Goal: Information Seeking & Learning: Learn about a topic

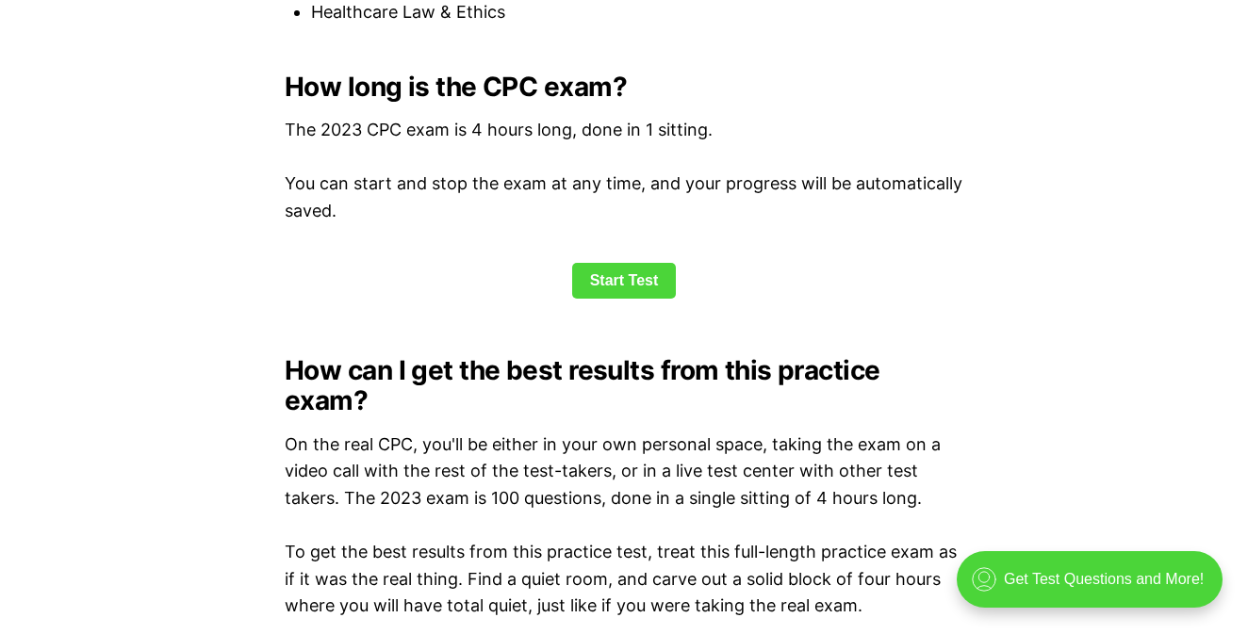
scroll to position [2548, 0]
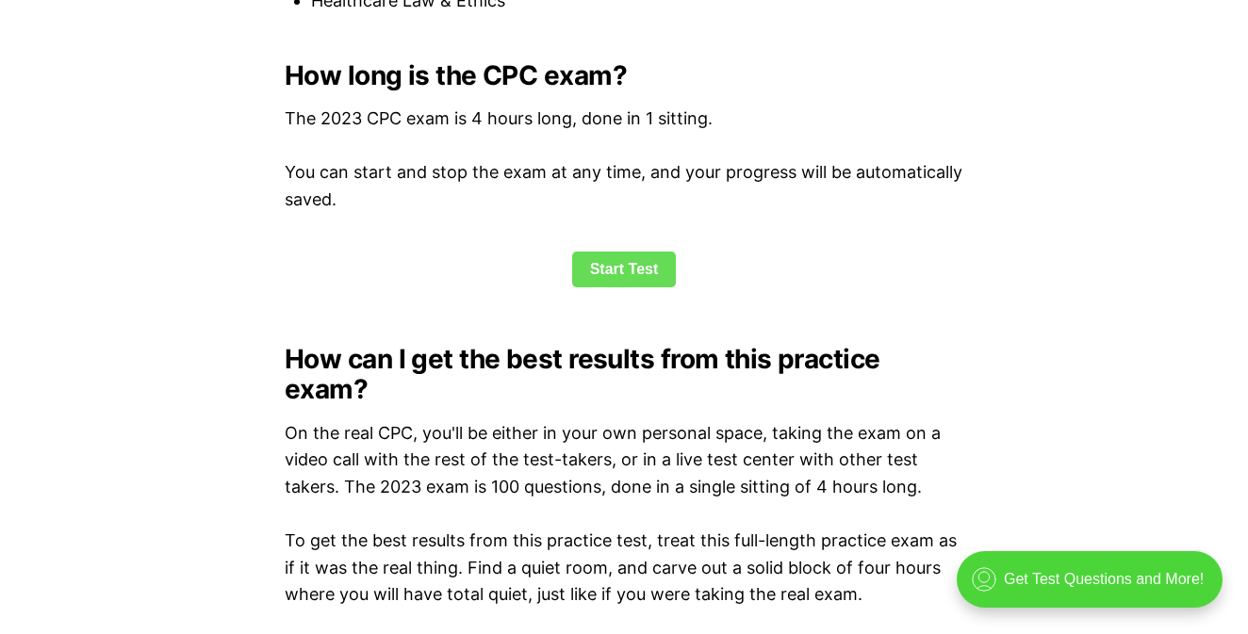
click at [596, 274] on link "Start Test" at bounding box center [624, 270] width 105 height 36
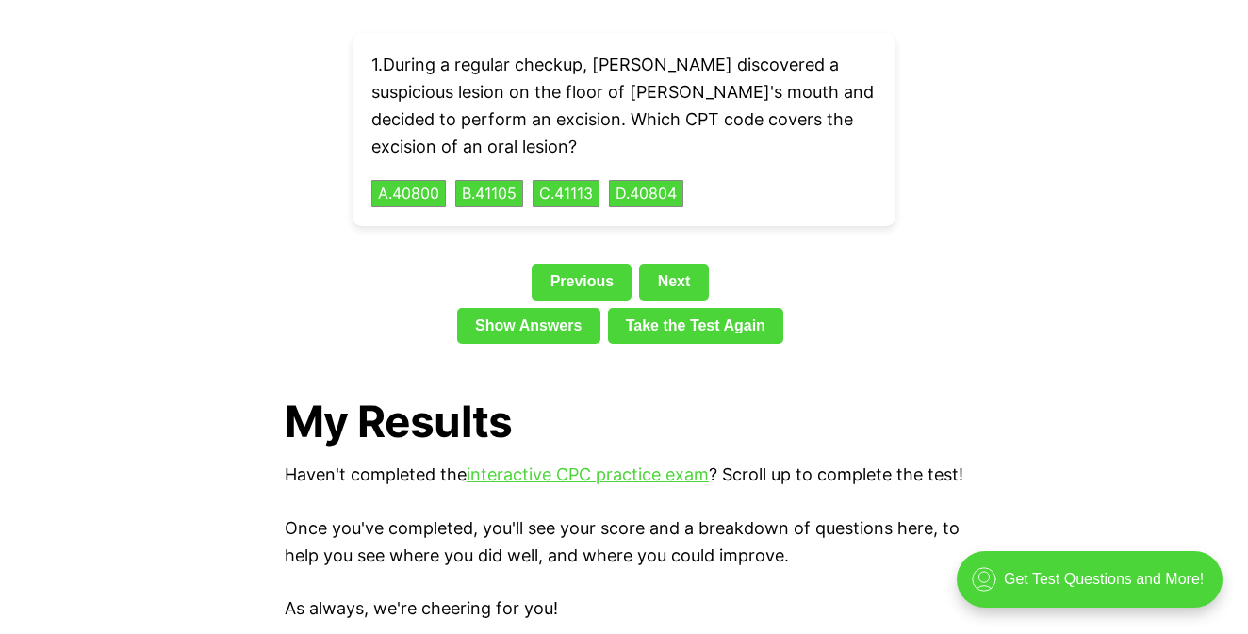
scroll to position [4412, 0]
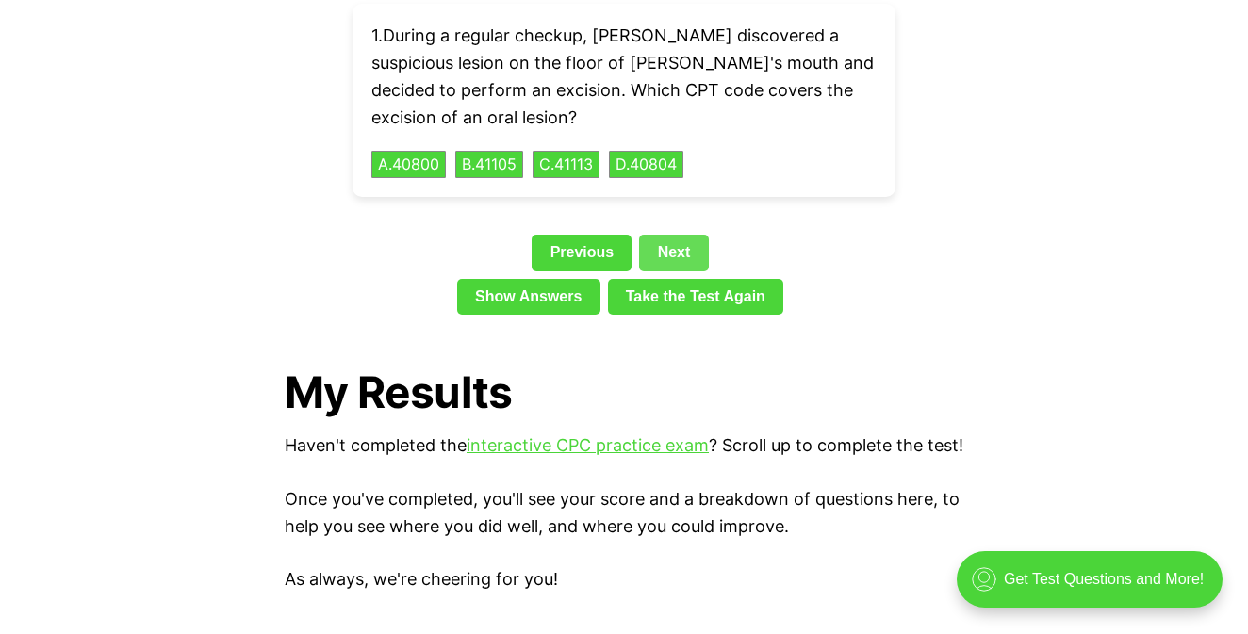
click at [665, 235] on link "Next" at bounding box center [673, 253] width 69 height 36
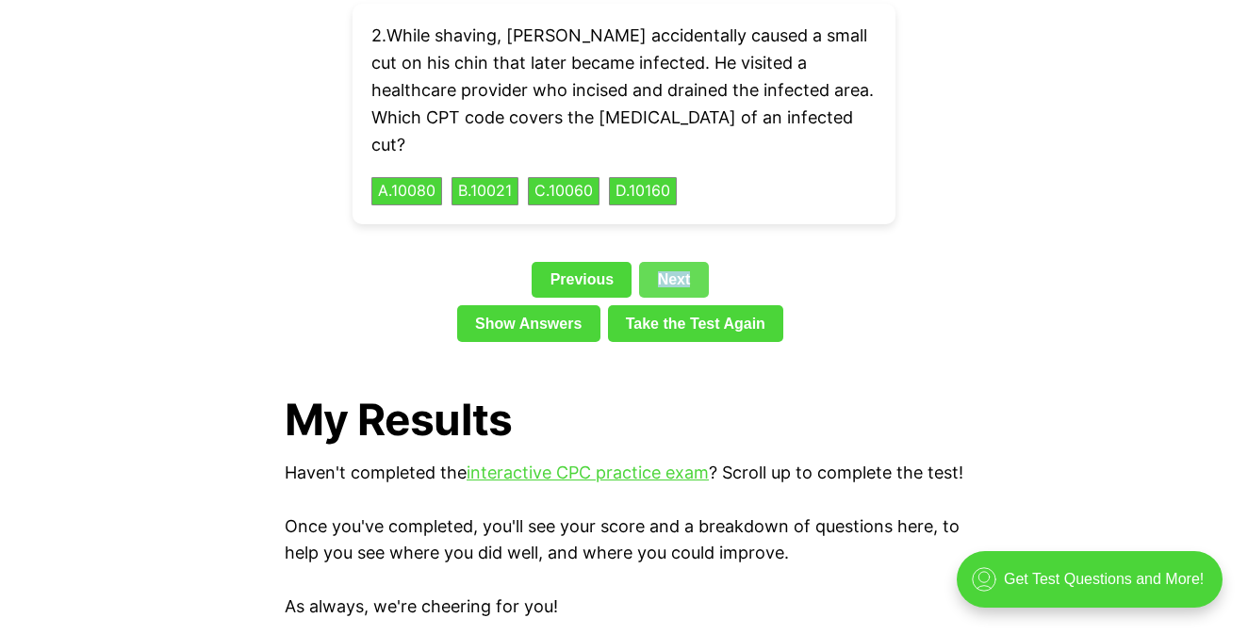
click at [665, 262] on link "Next" at bounding box center [673, 280] width 69 height 36
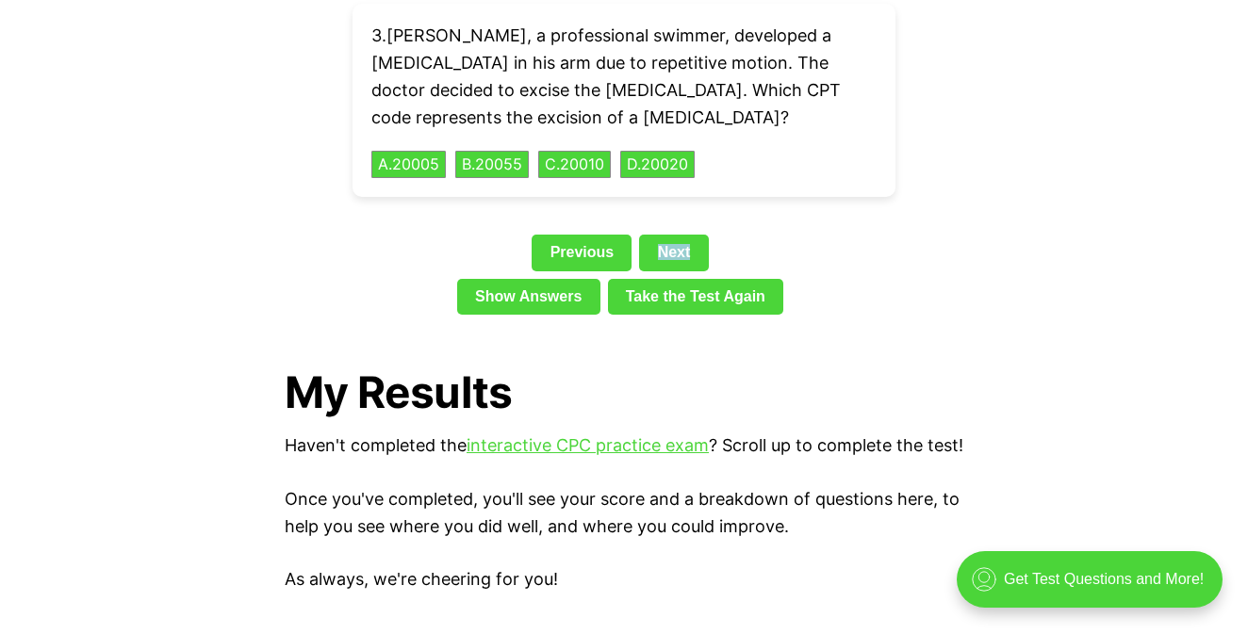
click at [706, 235] on div "Previous Next" at bounding box center [624, 256] width 678 height 43
click at [768, 235] on div "Previous Next" at bounding box center [624, 256] width 678 height 43
drag, startPoint x: 768, startPoint y: 190, endPoint x: 755, endPoint y: 184, distance: 14.7
click at [768, 235] on div "Previous Next" at bounding box center [624, 256] width 678 height 43
click at [678, 235] on link "Next" at bounding box center [673, 253] width 69 height 36
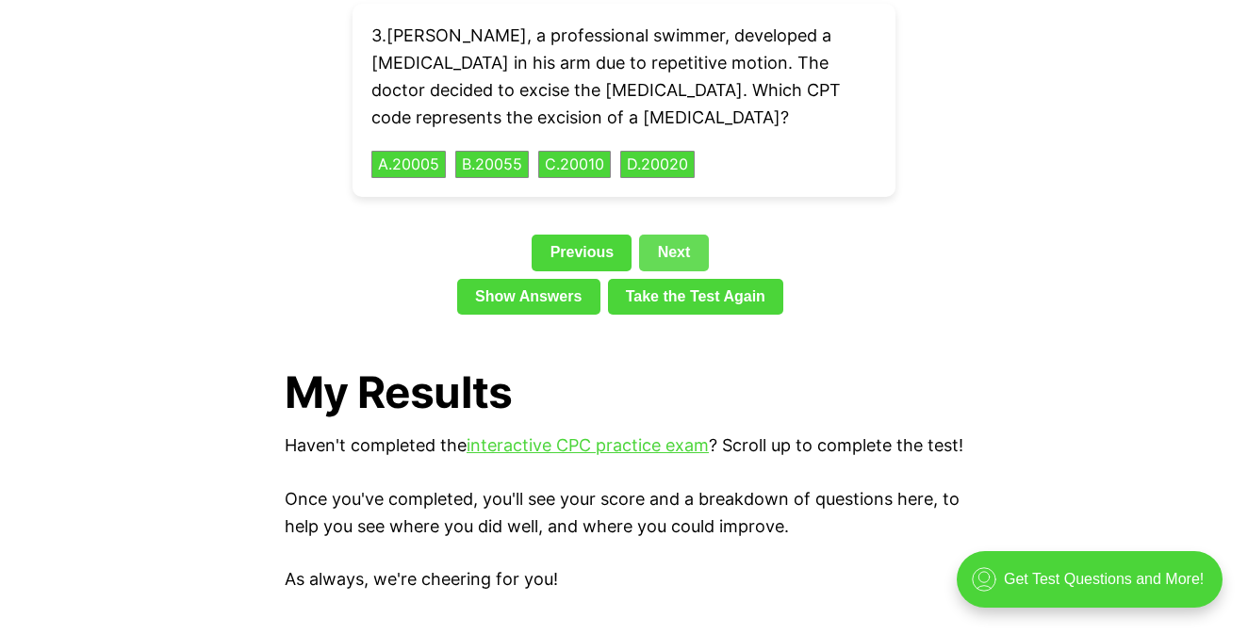
click at [678, 195] on div "Question 3 3 . [PERSON_NAME], a professional swimmer, developed a [MEDICAL_DATA…" at bounding box center [624, 129] width 678 height 386
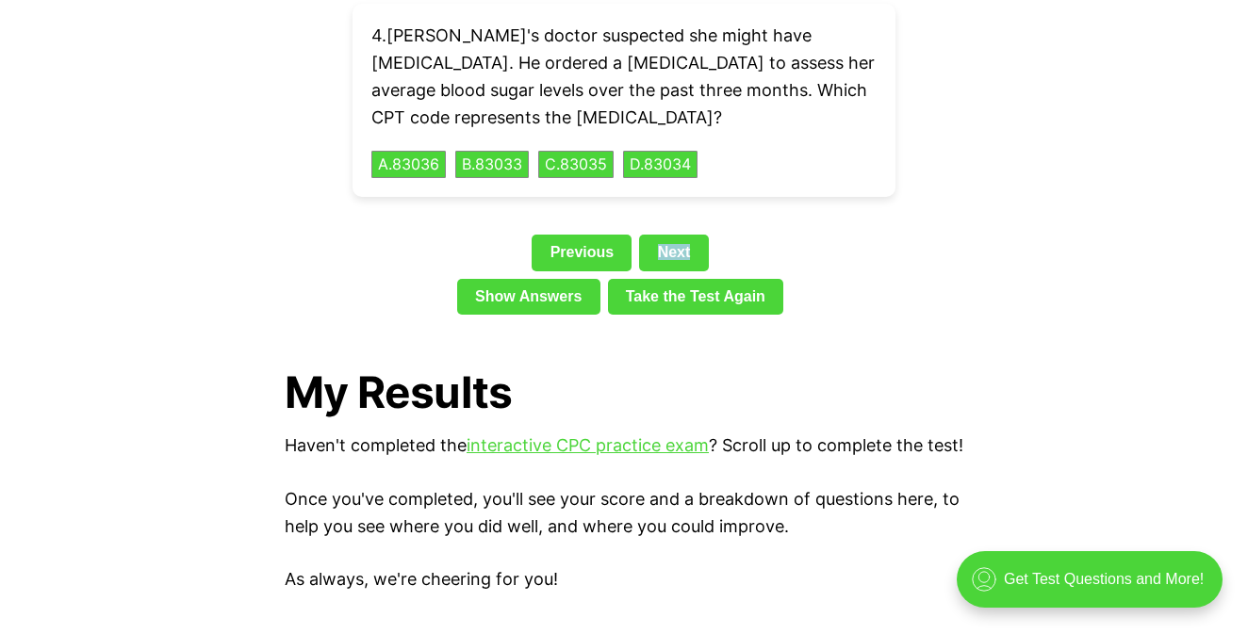
click at [734, 180] on div "Question 4 4 . Ella's doctor suspected she might have [MEDICAL_DATA]. He ordere…" at bounding box center [624, 129] width 678 height 386
drag, startPoint x: 739, startPoint y: 181, endPoint x: 732, endPoint y: 189, distance: 10.7
click at [732, 189] on div "Question 4 4 . Ella's doctor suspected she might have [MEDICAL_DATA]. He ordere…" at bounding box center [624, 129] width 678 height 386
drag, startPoint x: 732, startPoint y: 189, endPoint x: 718, endPoint y: 190, distance: 14.2
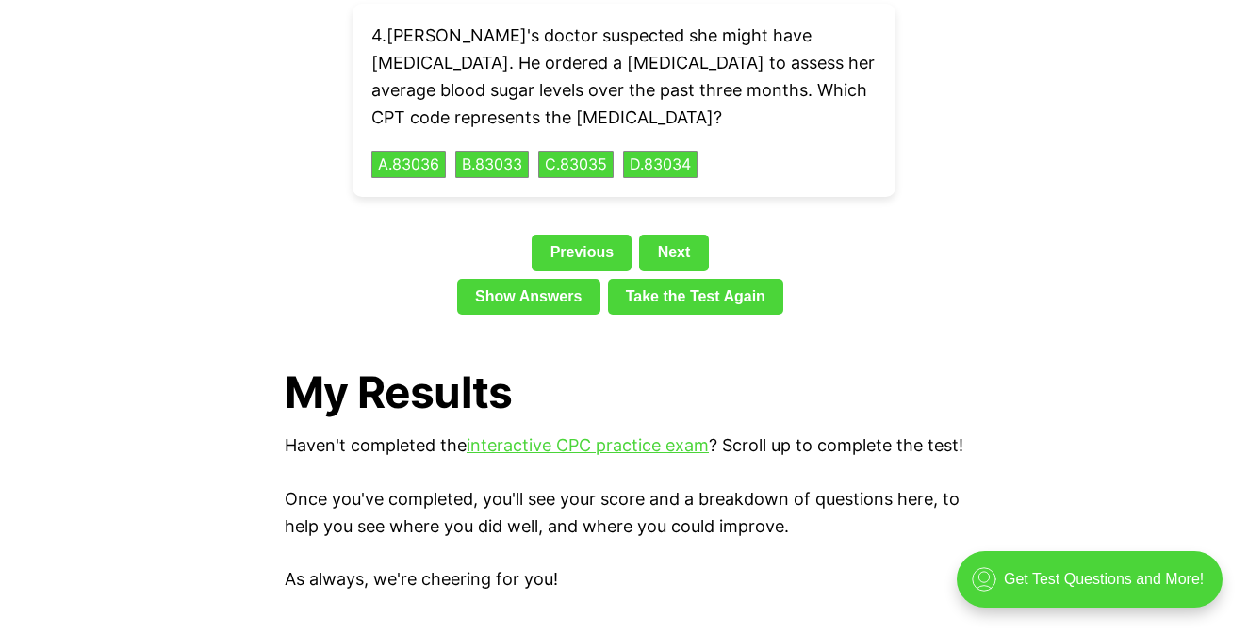
click at [730, 189] on div "Question 4 4 . Ella's doctor suspected she might have [MEDICAL_DATA]. He ordere…" at bounding box center [624, 129] width 678 height 386
click at [695, 235] on link "Next" at bounding box center [673, 253] width 69 height 36
click at [695, 279] on link "Take the Test Again" at bounding box center [696, 297] width 176 height 36
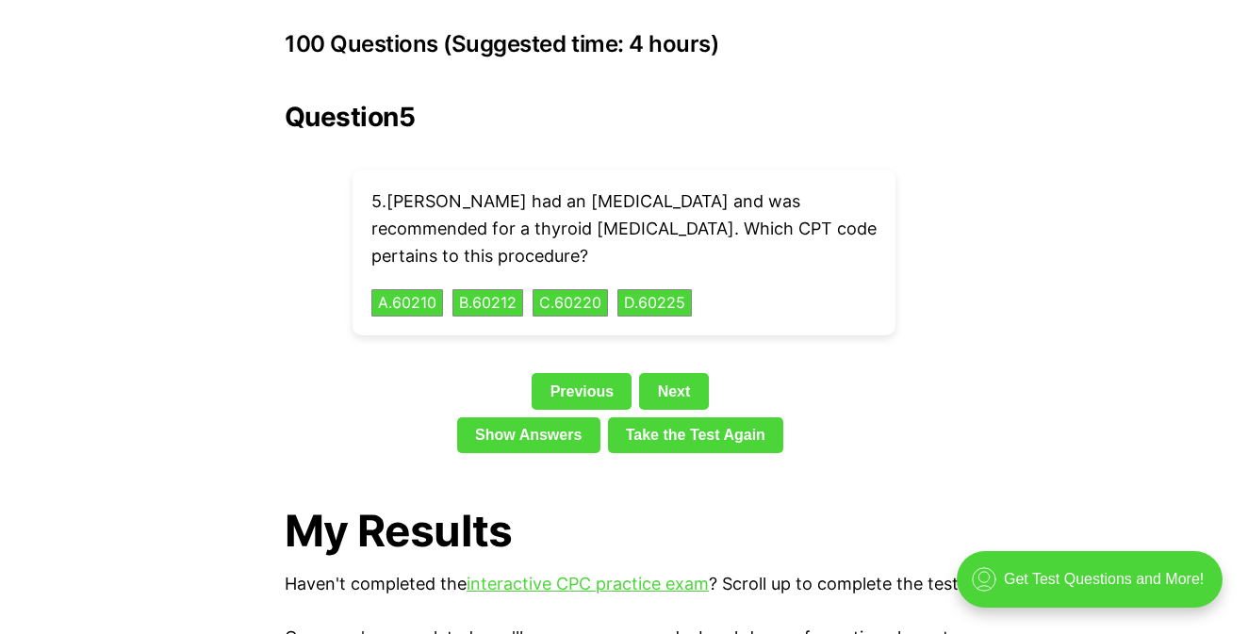
scroll to position [4173, 0]
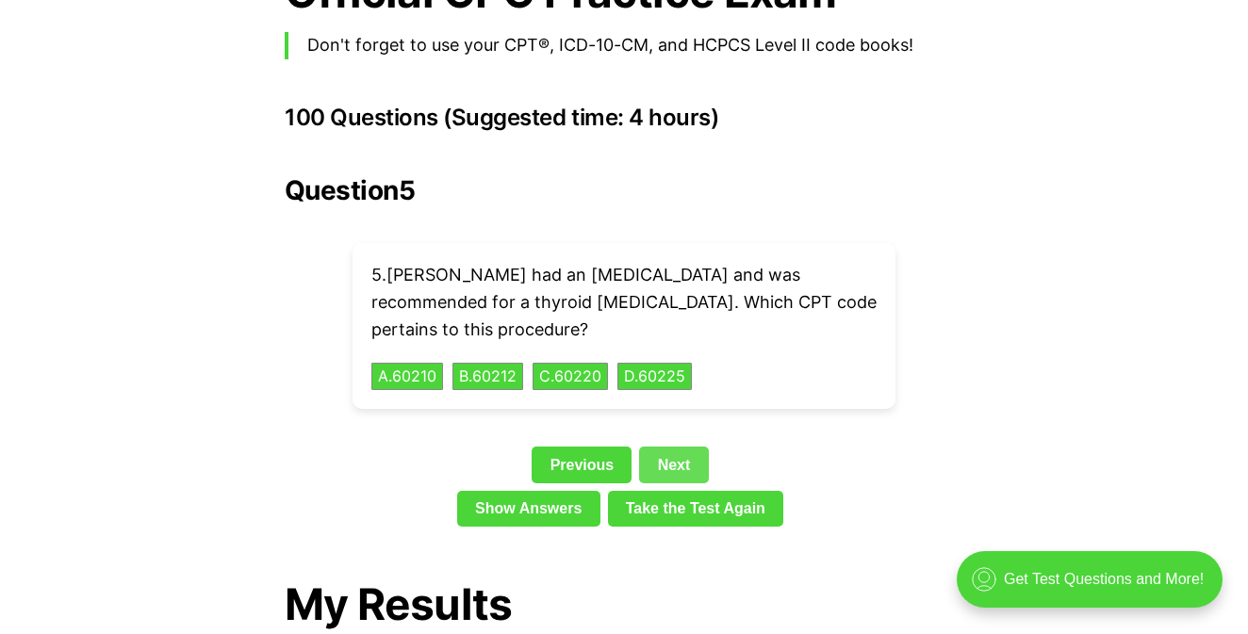
click at [675, 447] on link "Next" at bounding box center [673, 465] width 69 height 36
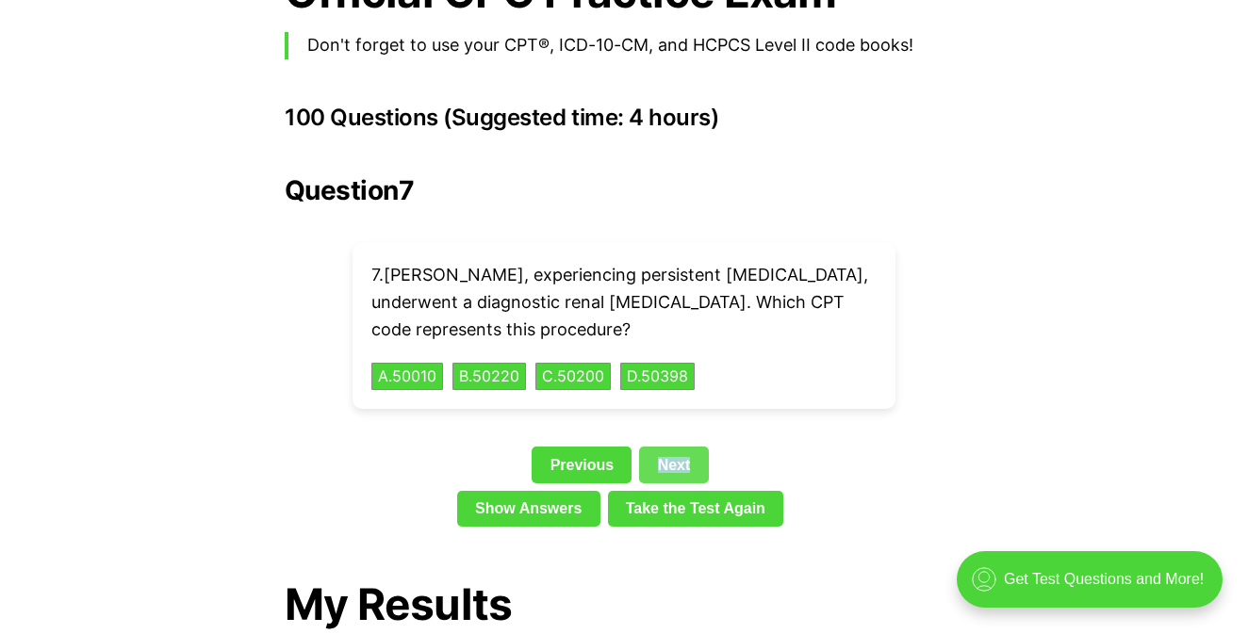
click at [698, 447] on link "Next" at bounding box center [673, 465] width 69 height 36
click at [698, 409] on div "7 . [PERSON_NAME], experiencing persistent [MEDICAL_DATA], underwent a diagnost…" at bounding box center [623, 326] width 543 height 166
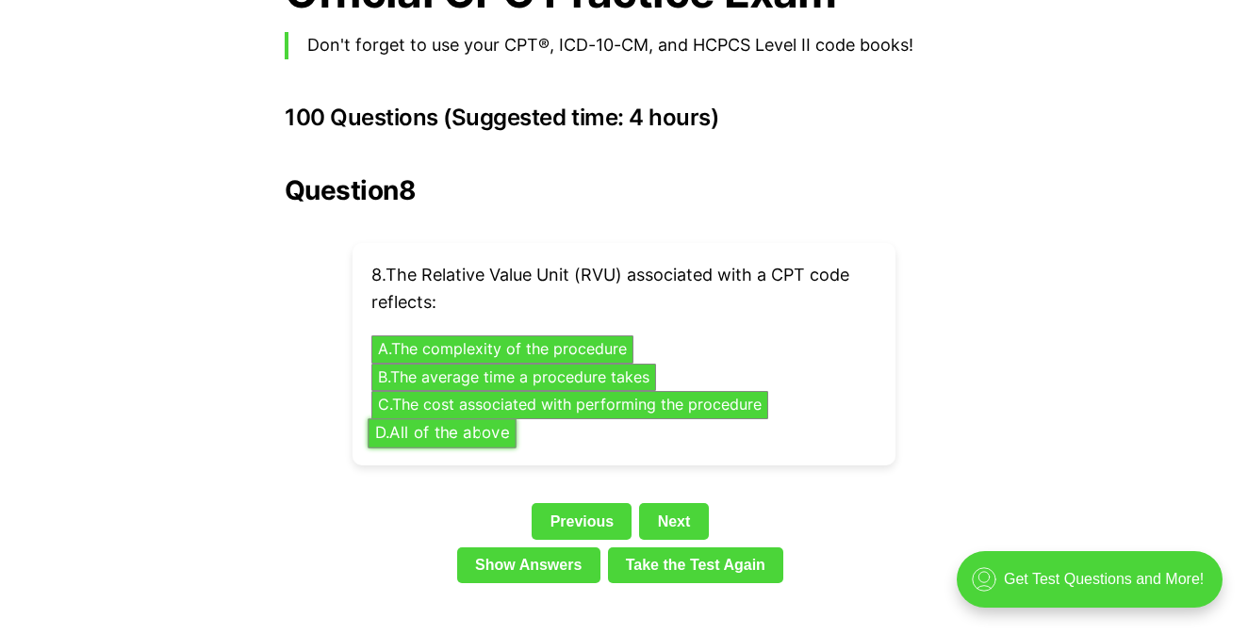
click at [397, 418] on button "D . All of the above" at bounding box center [441, 432] width 149 height 29
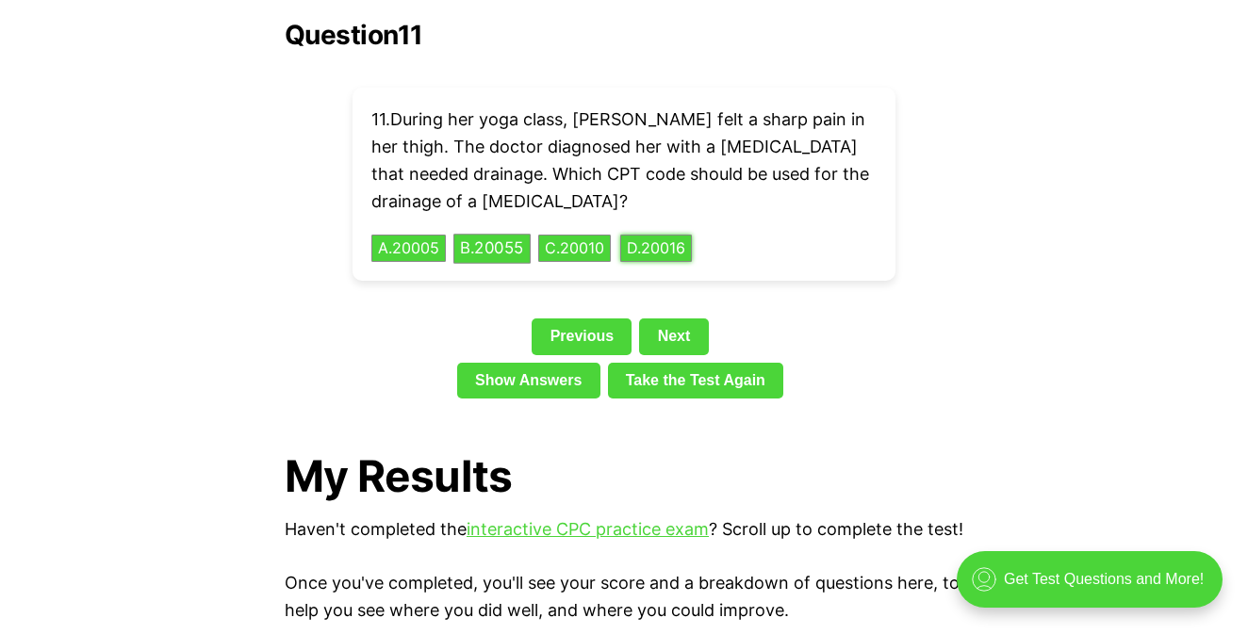
scroll to position [4362, 0]
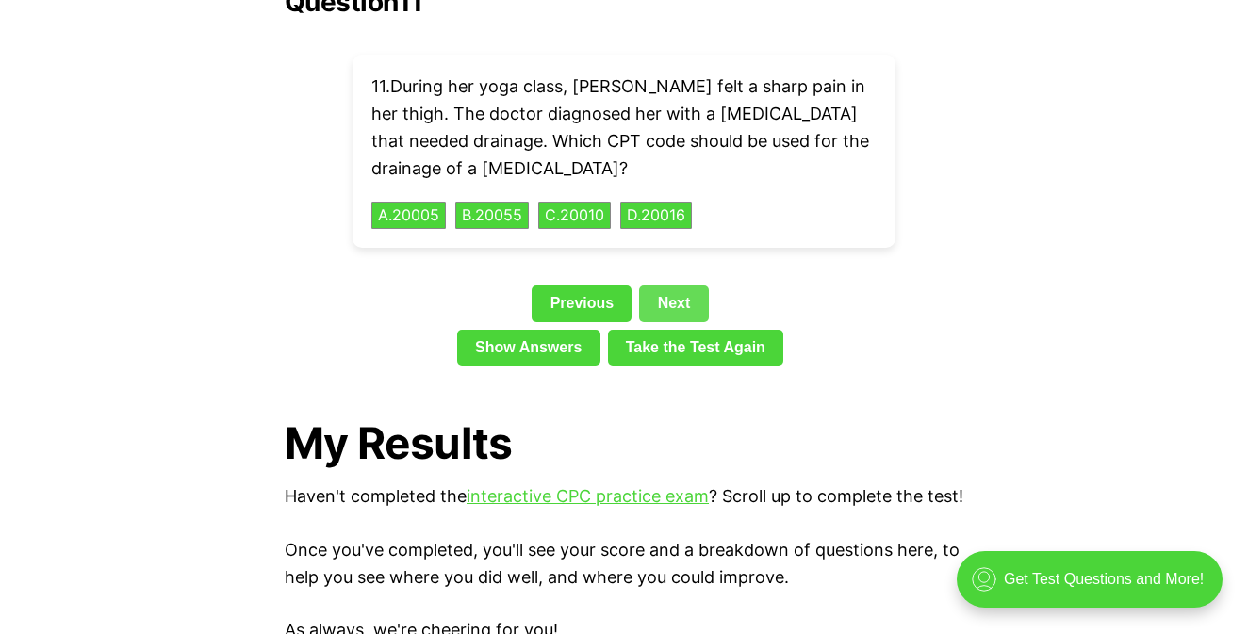
click at [676, 285] on link "Next" at bounding box center [673, 303] width 69 height 36
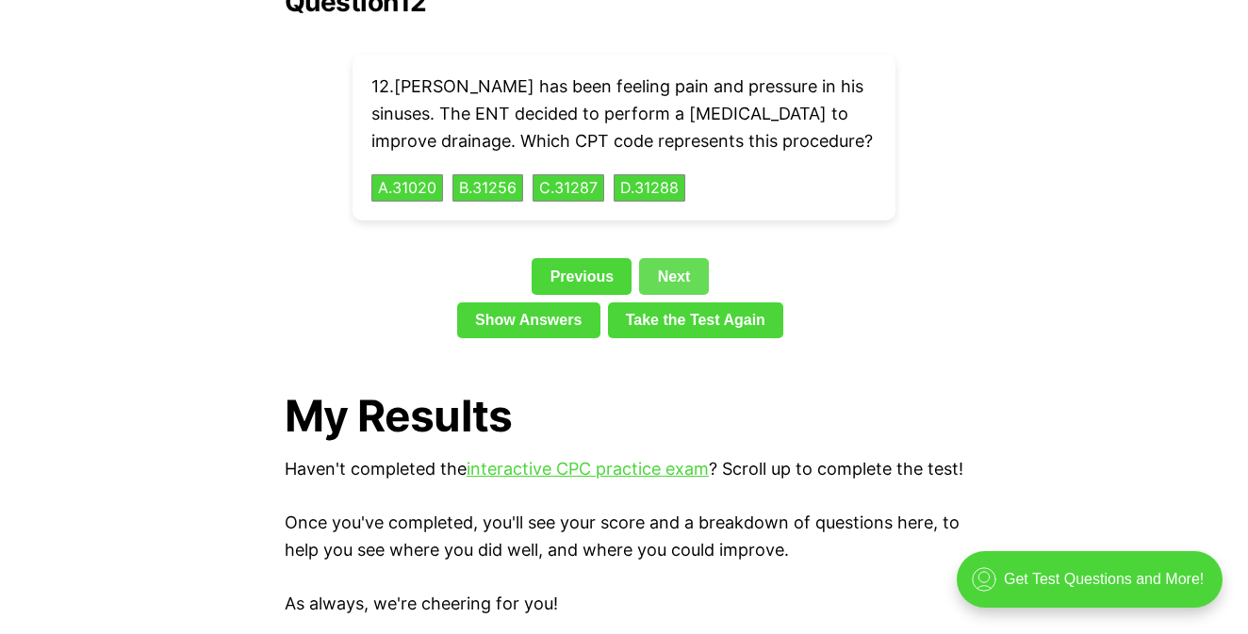
click at [676, 302] on link "Take the Test Again" at bounding box center [696, 320] width 176 height 36
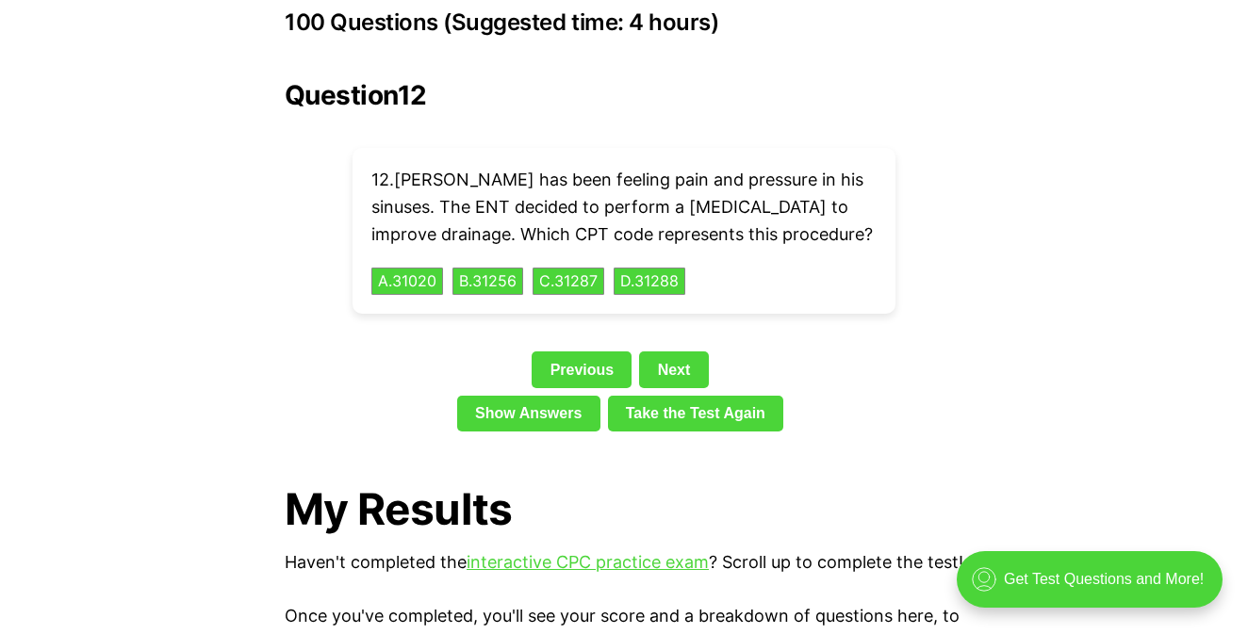
scroll to position [4267, 0]
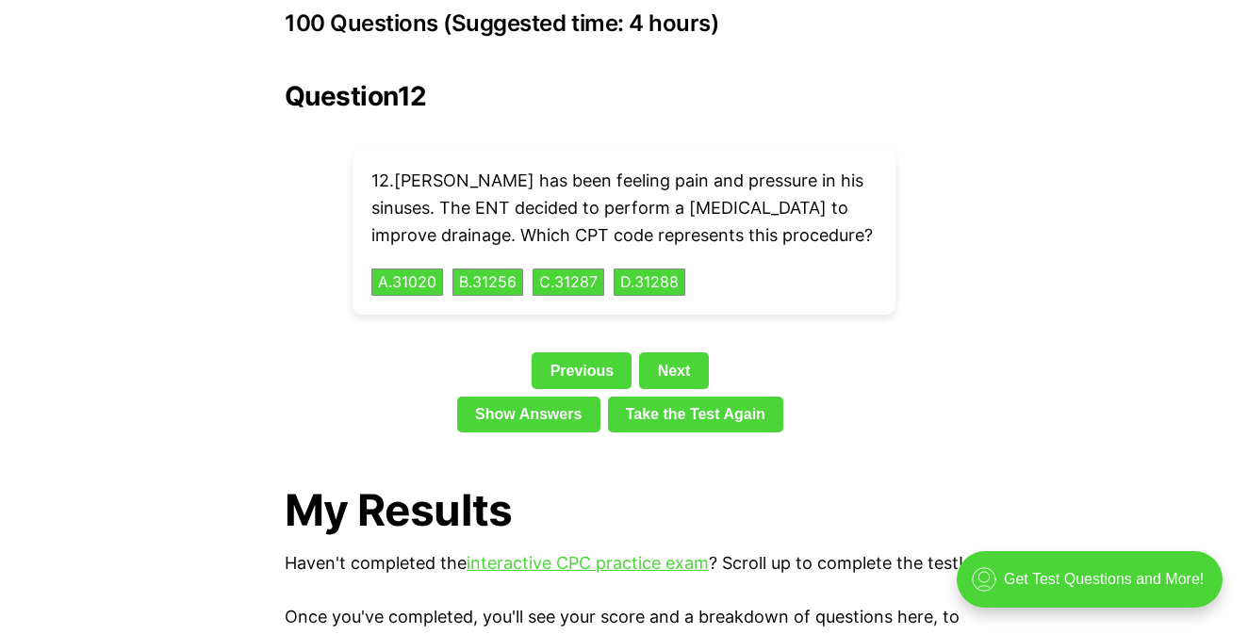
click at [690, 321] on div "Question 12 12 . [PERSON_NAME] has been feeling pain and pressure in his sinuse…" at bounding box center [624, 260] width 678 height 359
drag, startPoint x: 1200, startPoint y: 178, endPoint x: 691, endPoint y: 348, distance: 537.2
click at [691, 352] on link "Next" at bounding box center [673, 370] width 69 height 36
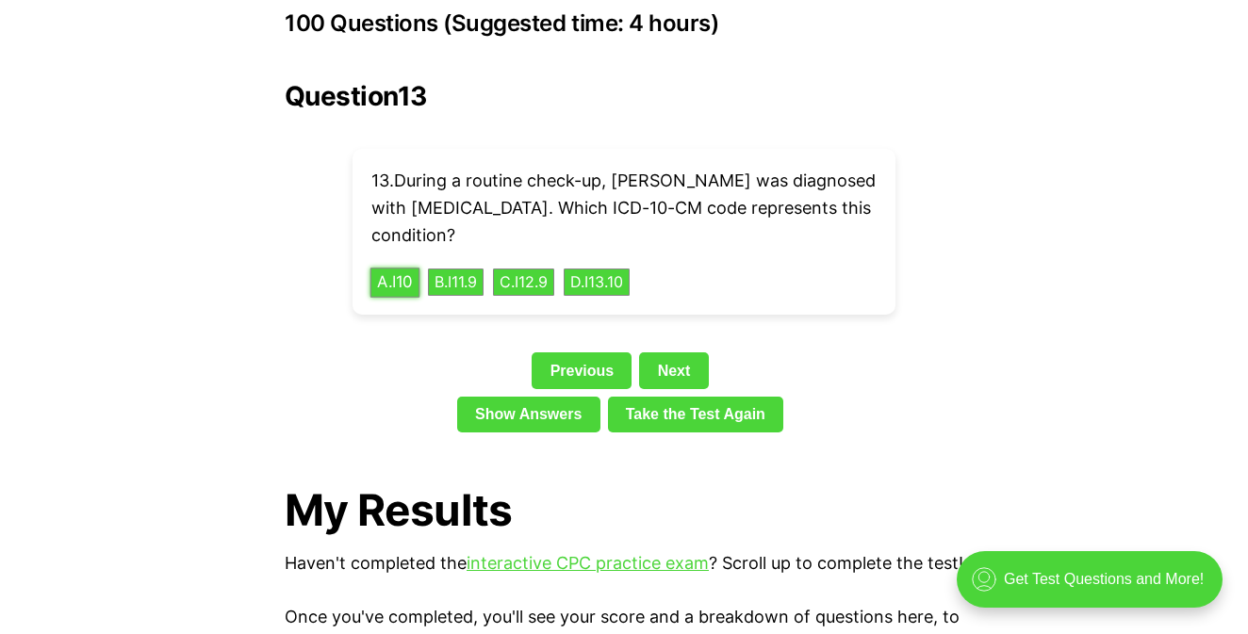
click at [400, 268] on button "A . I10" at bounding box center [395, 282] width 50 height 29
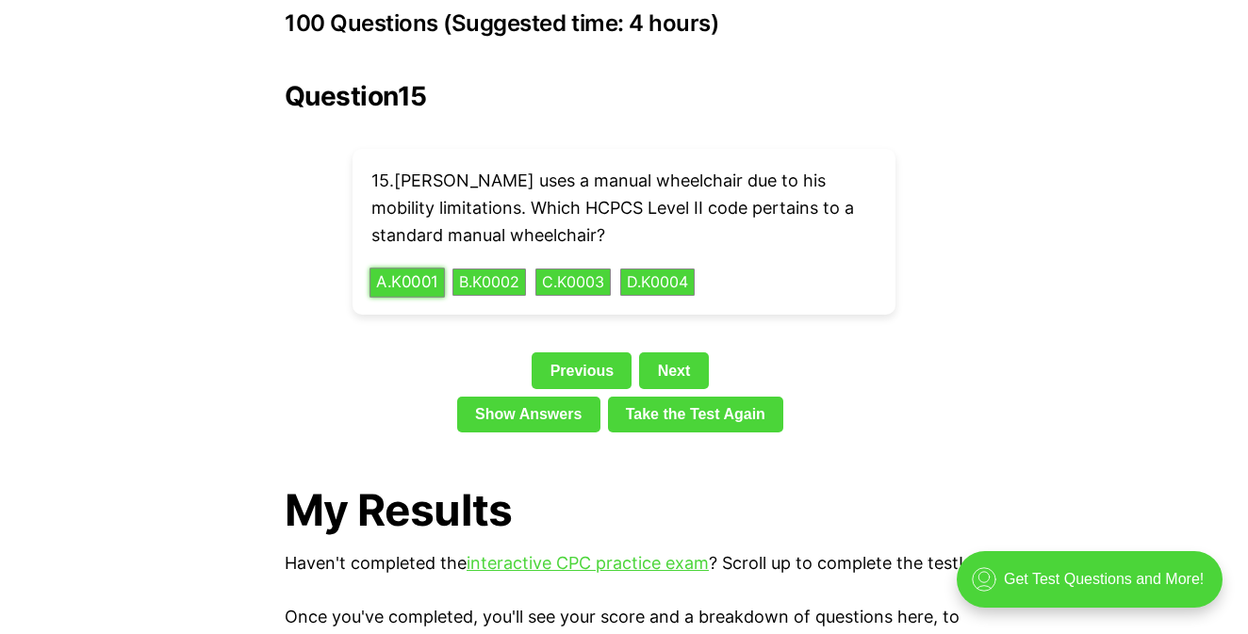
click at [409, 268] on button "A . K0001" at bounding box center [406, 282] width 75 height 29
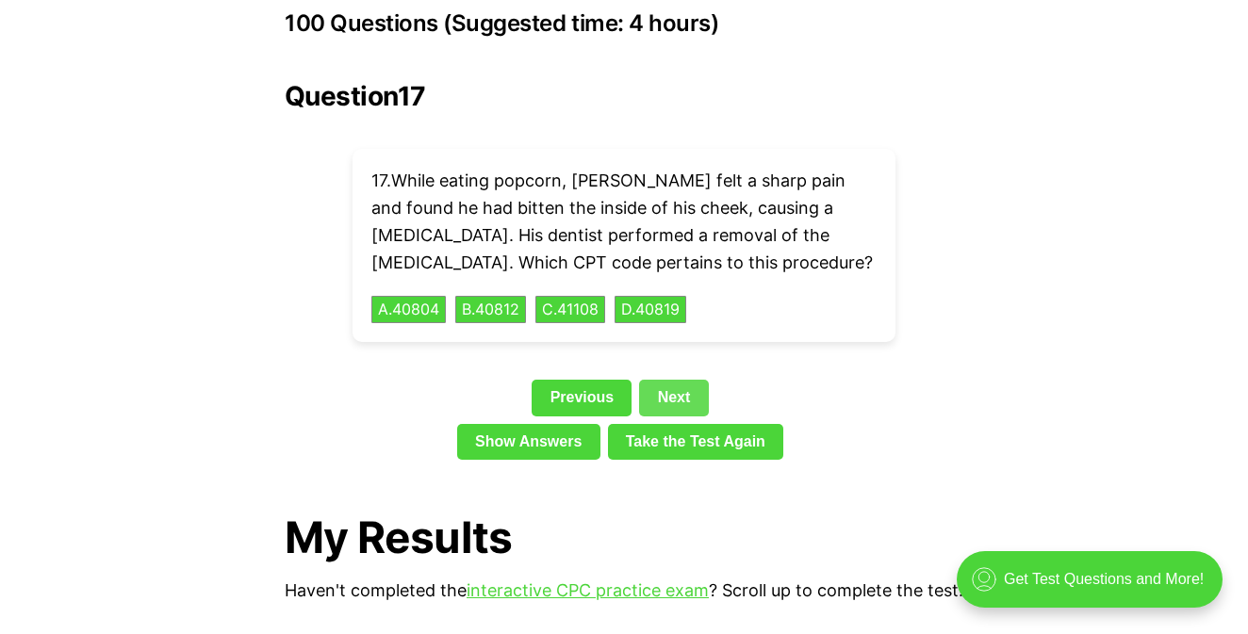
click at [695, 380] on link "Next" at bounding box center [673, 398] width 69 height 36
click at [695, 424] on link "Take the Test Again" at bounding box center [696, 442] width 176 height 36
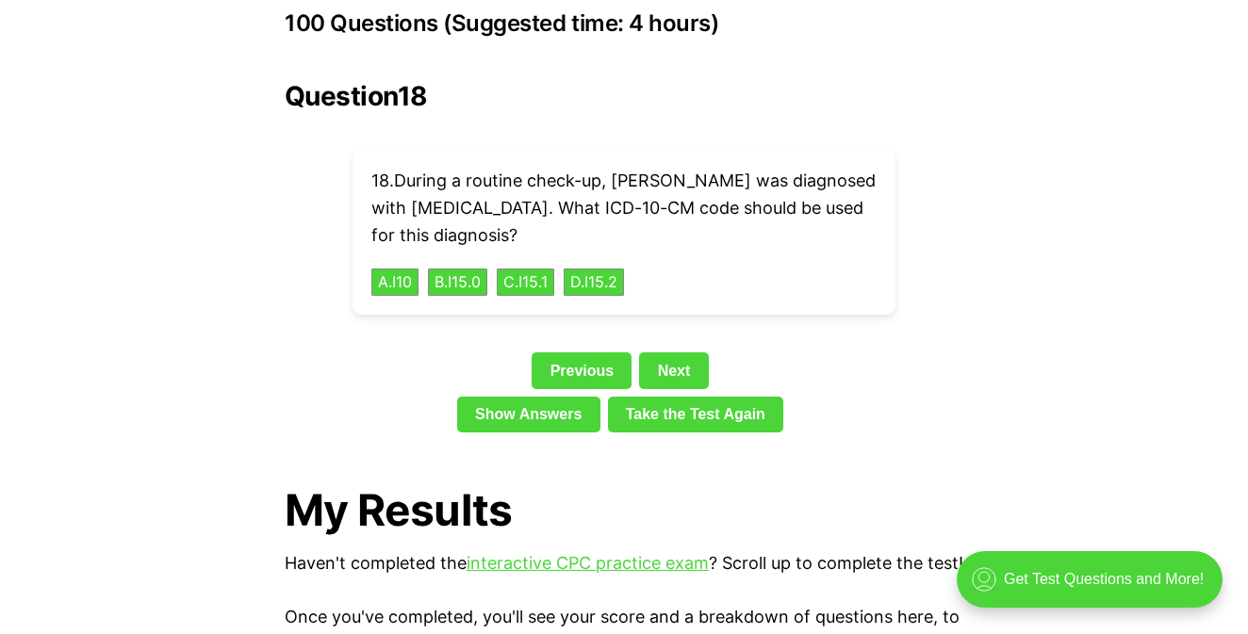
click at [383, 267] on div "18 . During a routine check-up, [PERSON_NAME] was diagnosed with [MEDICAL_DATA]…" at bounding box center [623, 232] width 543 height 166
click at [382, 268] on button "A . I10" at bounding box center [395, 282] width 50 height 29
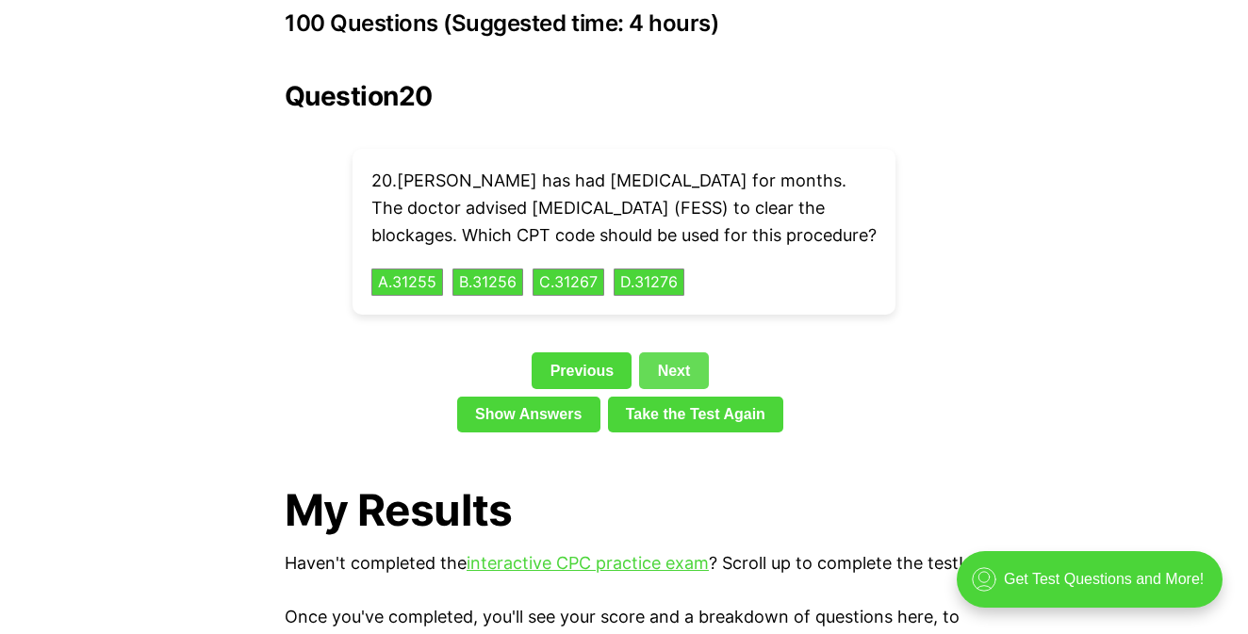
click at [702, 364] on link "Next" at bounding box center [673, 370] width 69 height 36
click at [702, 397] on link "Take the Test Again" at bounding box center [696, 415] width 176 height 36
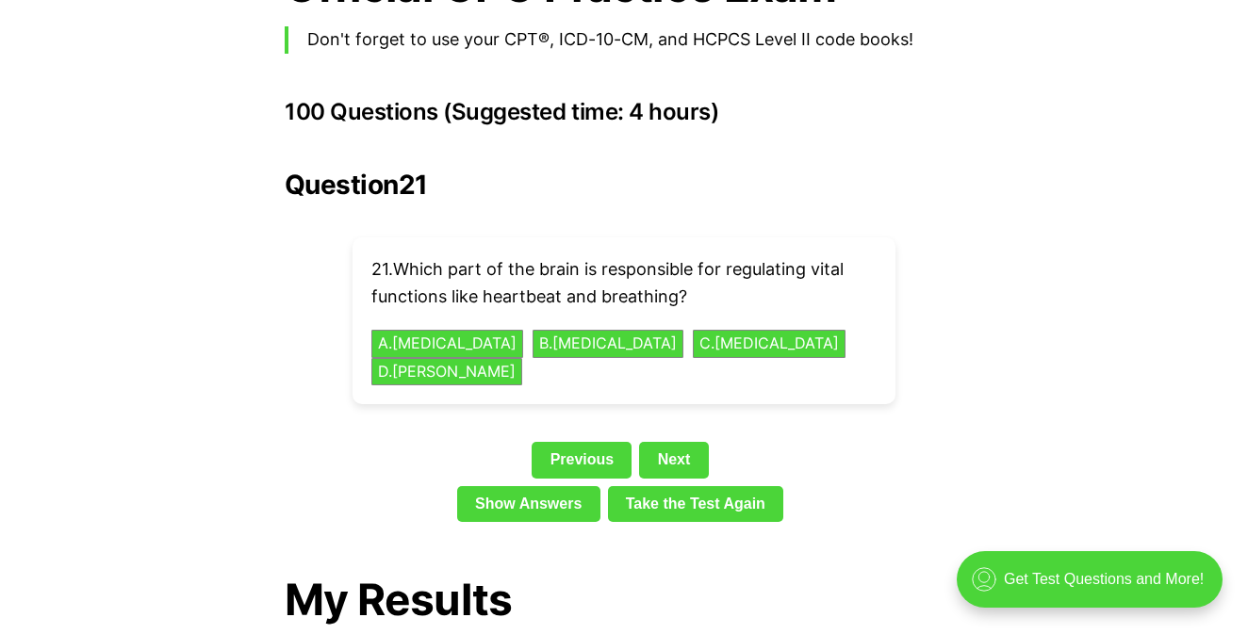
scroll to position [4146, 0]
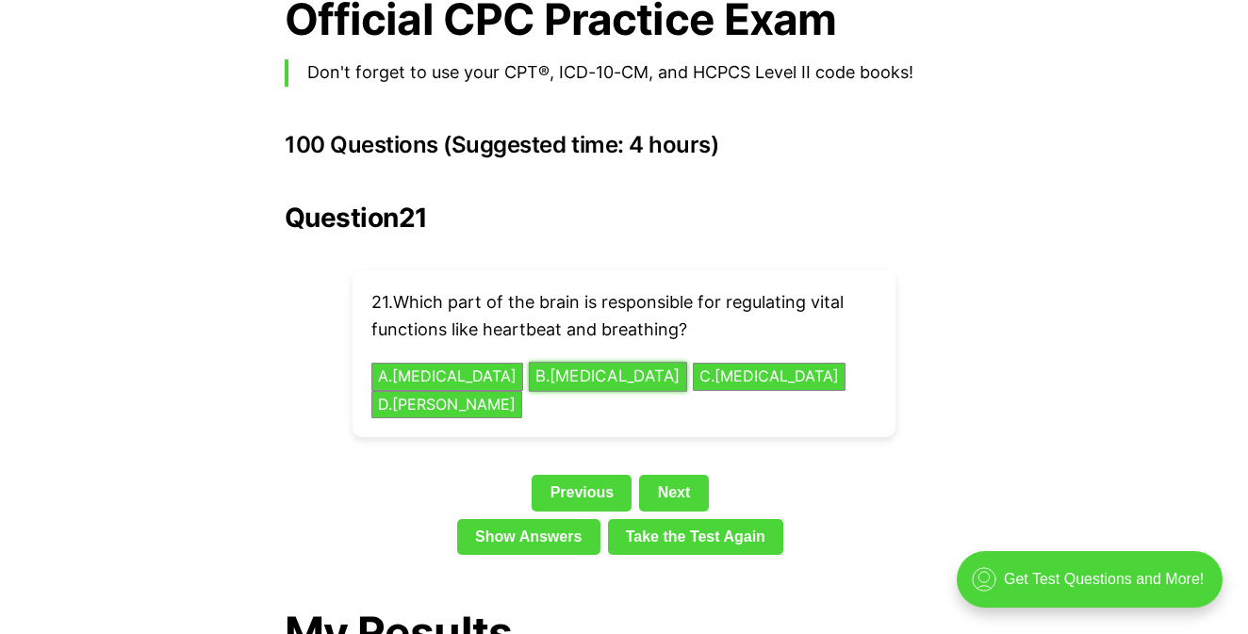
click at [610, 362] on button "B . [MEDICAL_DATA]" at bounding box center [608, 376] width 158 height 29
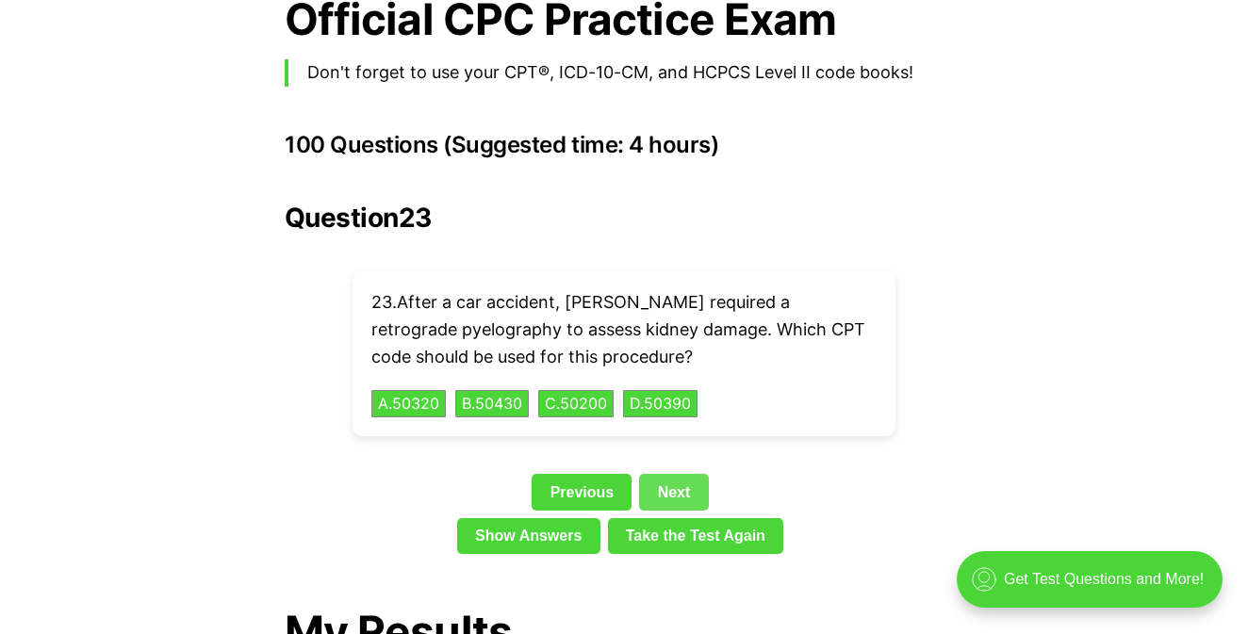
click at [699, 474] on link "Next" at bounding box center [673, 492] width 69 height 36
click at [699, 461] on div "Question 23 23 . After a car accident, [PERSON_NAME] required a retrograde pyel…" at bounding box center [624, 382] width 678 height 359
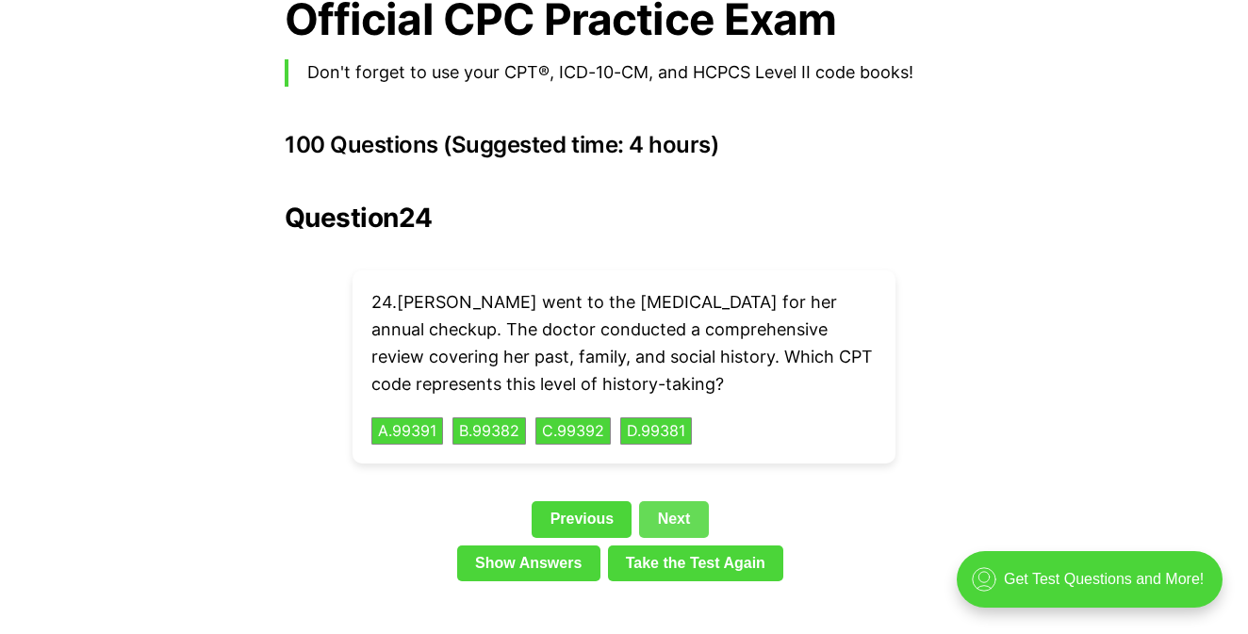
click at [689, 501] on link "Next" at bounding box center [673, 519] width 69 height 36
click at [689, 501] on div "Previous Next" at bounding box center [624, 522] width 678 height 43
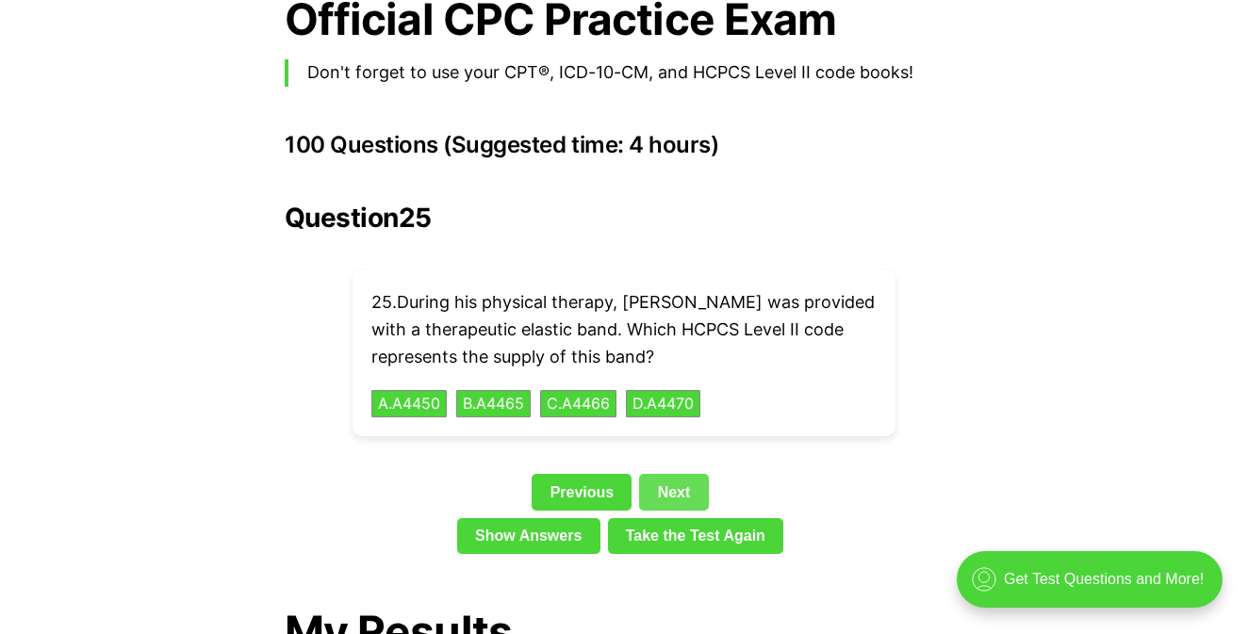
click at [694, 474] on link "Next" at bounding box center [673, 492] width 69 height 36
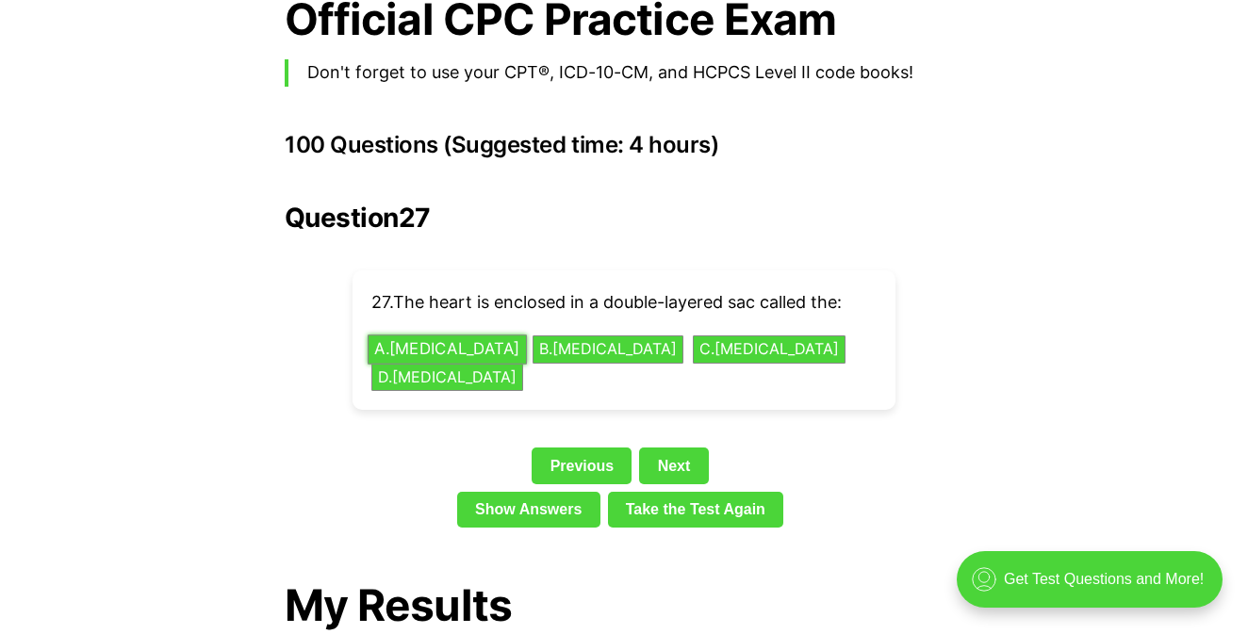
click at [441, 335] on button "A . [MEDICAL_DATA]" at bounding box center [446, 349] width 159 height 29
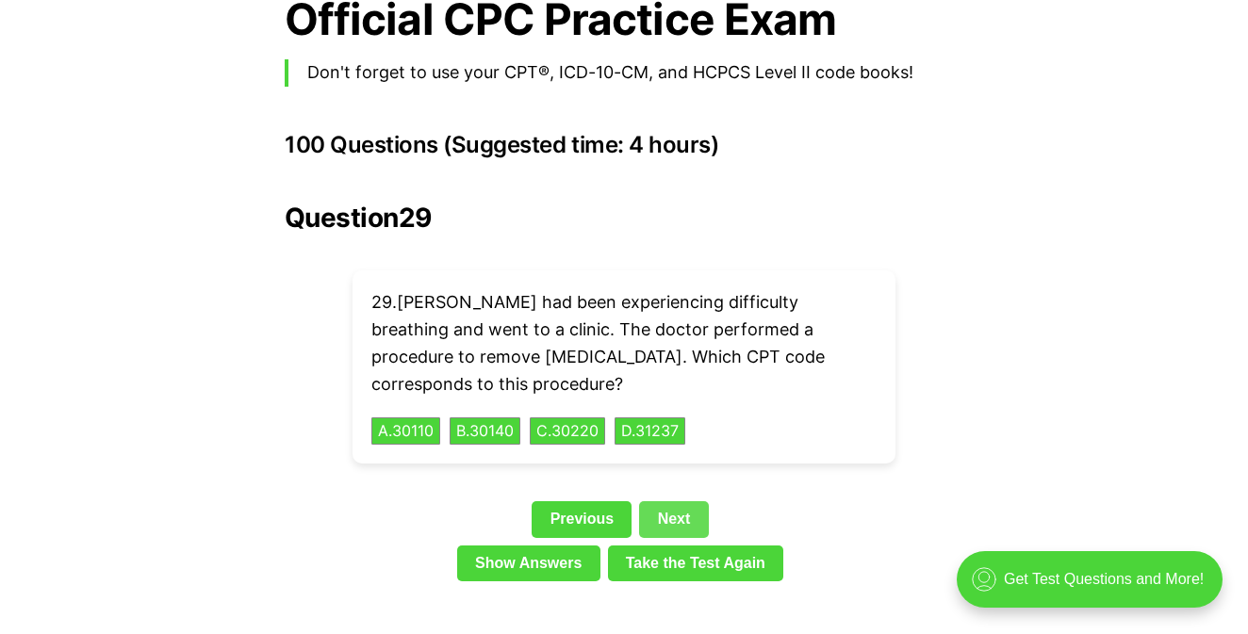
click at [698, 501] on link "Next" at bounding box center [673, 519] width 69 height 36
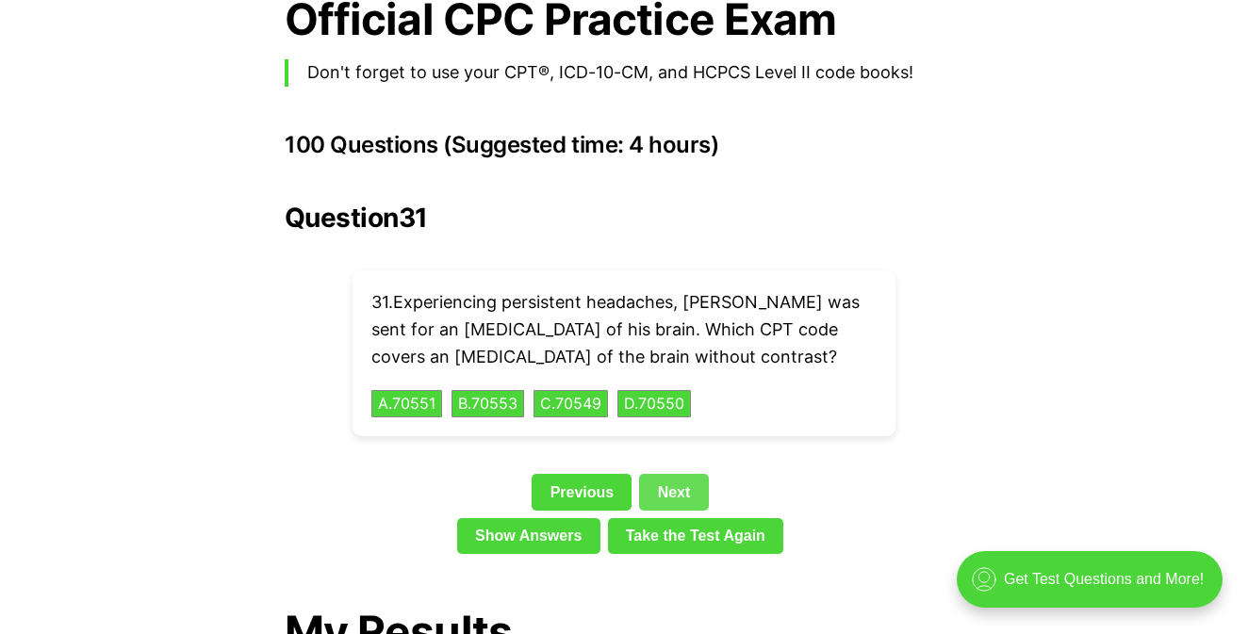
click at [697, 474] on link "Next" at bounding box center [673, 492] width 69 height 36
click at [697, 465] on div "Question 31 31 . Experiencing persistent headaches, [PERSON_NAME] was sent for …" at bounding box center [624, 382] width 678 height 359
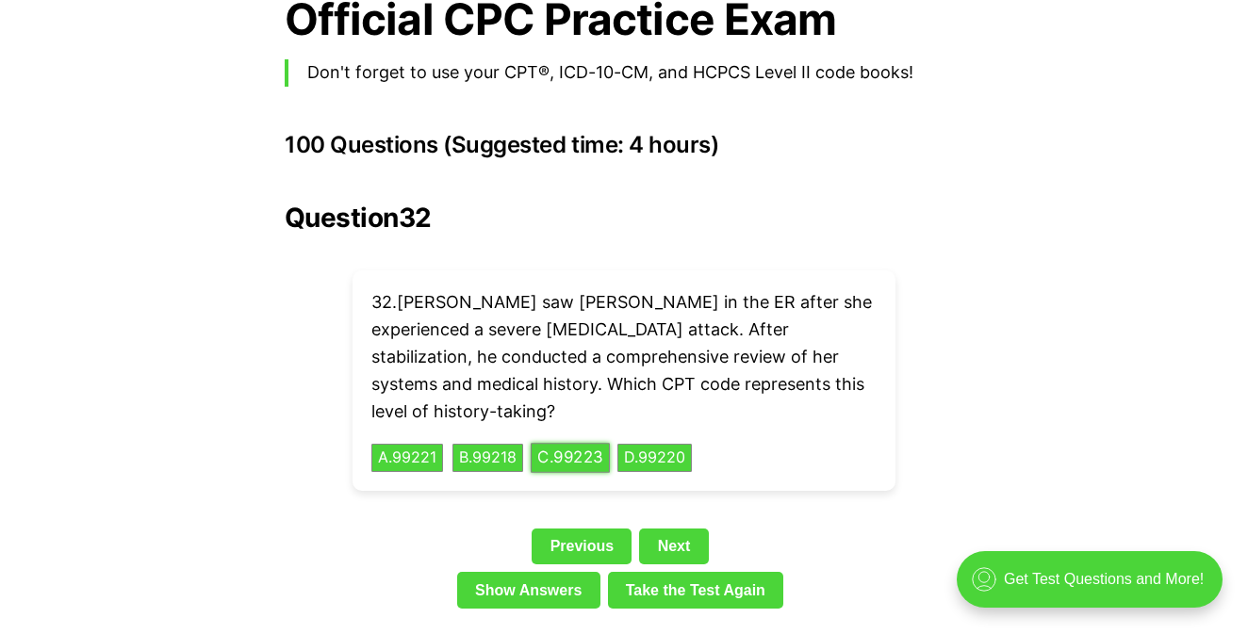
click at [569, 444] on button "C . 99223" at bounding box center [569, 458] width 79 height 29
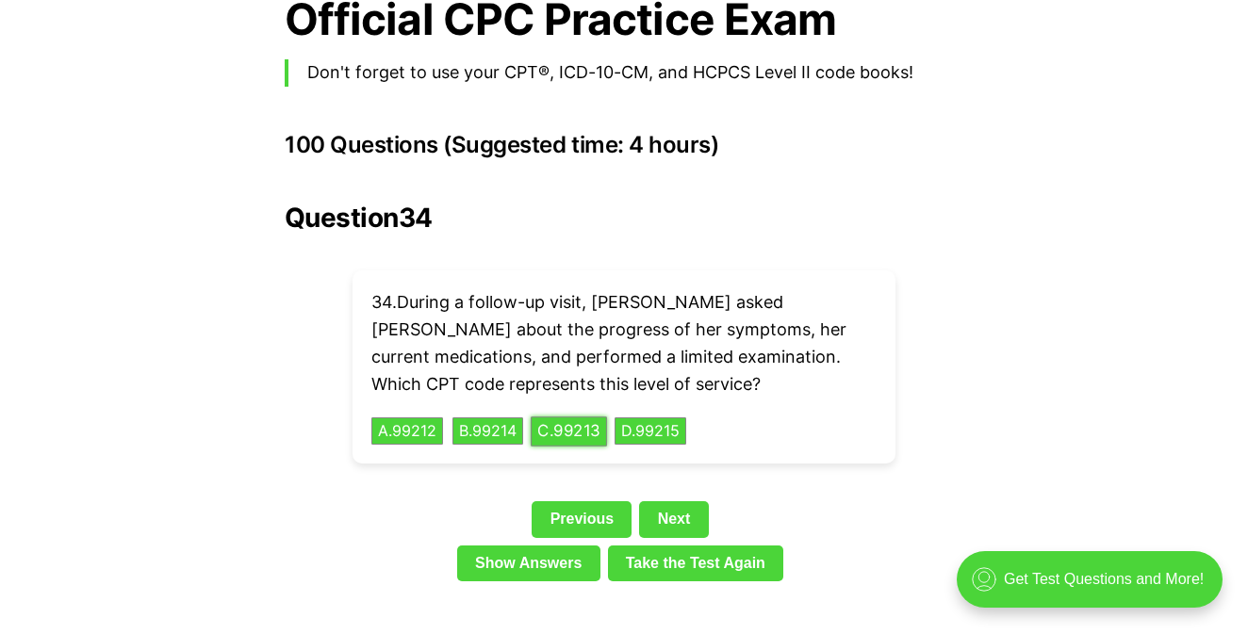
click at [571, 416] on button "C . 99213" at bounding box center [568, 430] width 76 height 29
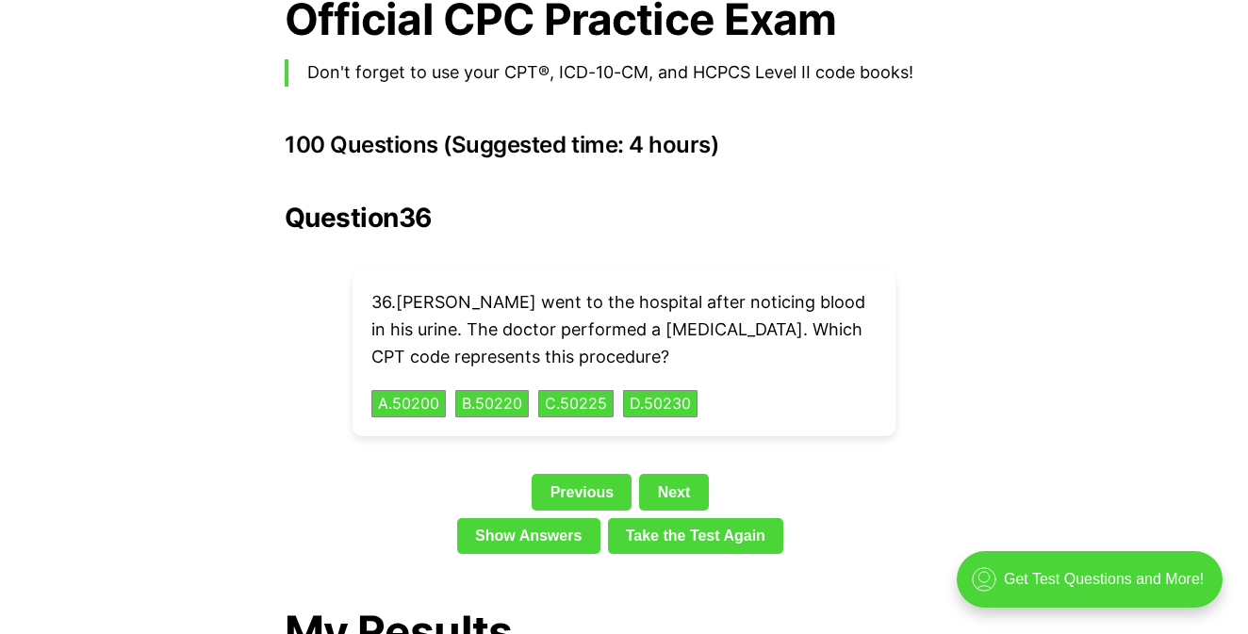
click at [684, 482] on div "Previous Next" at bounding box center [624, 495] width 678 height 43
click at [684, 474] on link "Next" at bounding box center [673, 492] width 69 height 36
click at [684, 453] on div "Question 36 36 . [PERSON_NAME] went to the hospital after noticing blood in his…" at bounding box center [624, 382] width 678 height 359
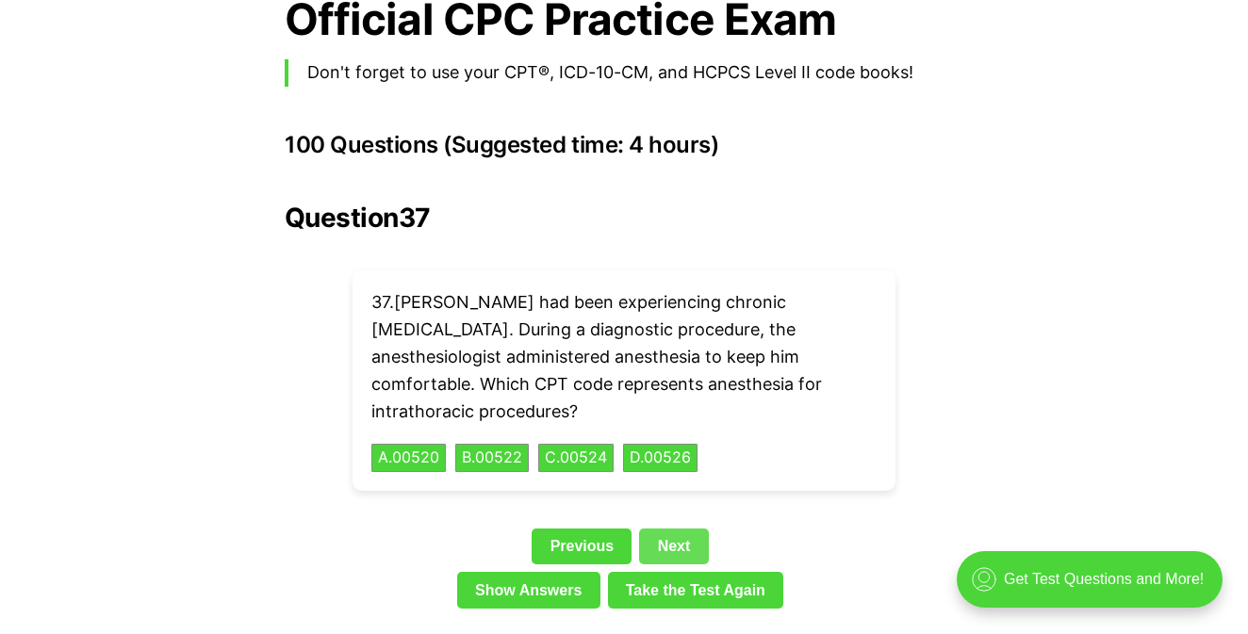
click at [690, 529] on link "Next" at bounding box center [673, 547] width 69 height 36
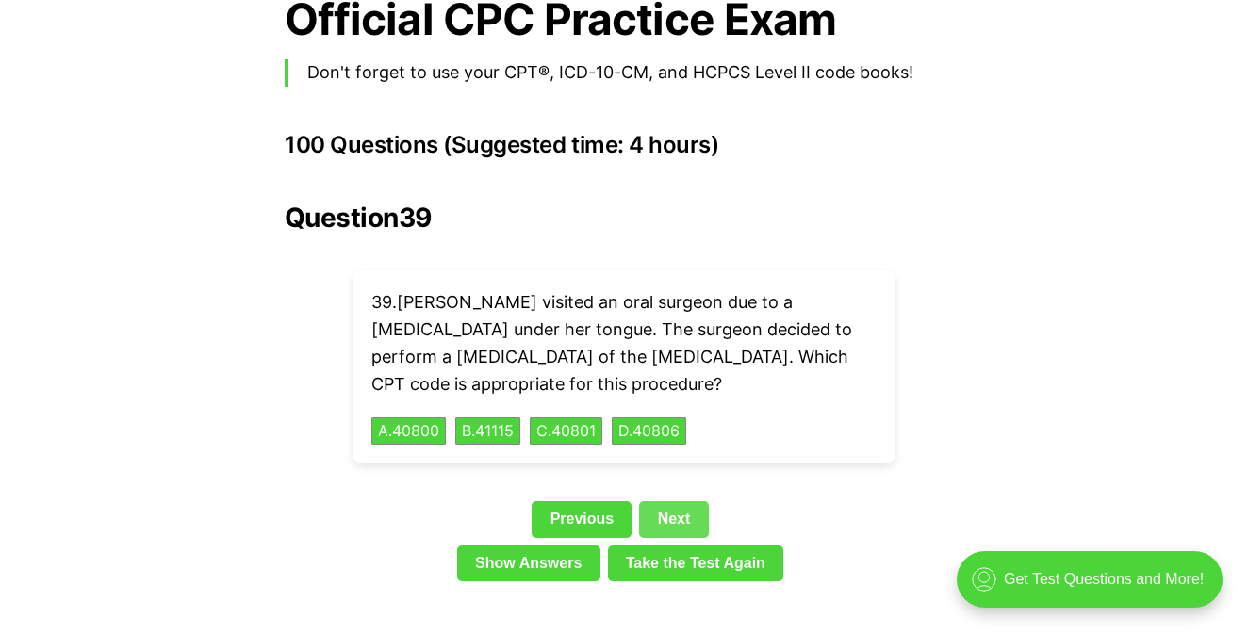
click at [702, 501] on link "Next" at bounding box center [673, 519] width 69 height 36
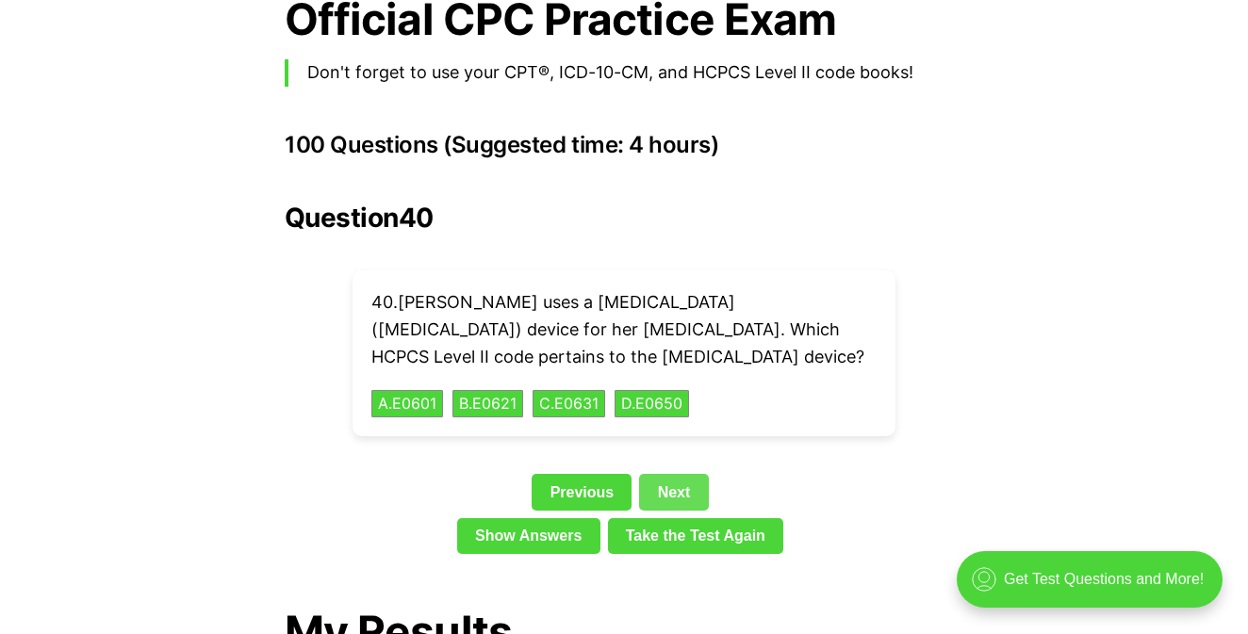
click at [702, 474] on link "Next" at bounding box center [673, 492] width 69 height 36
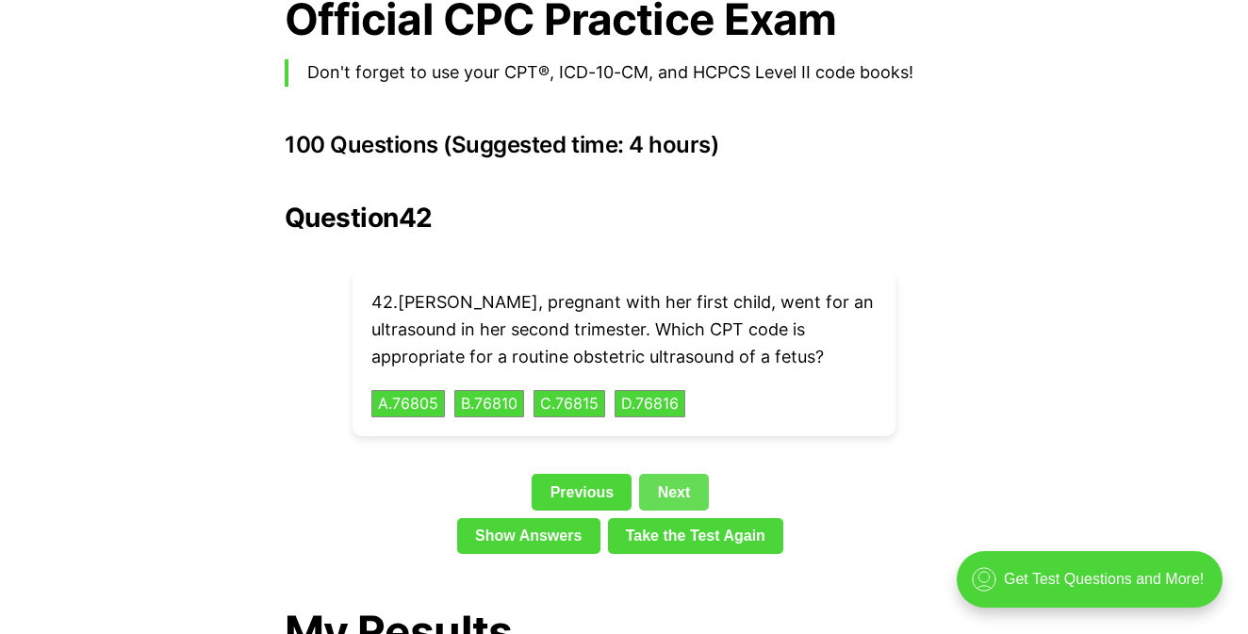
click at [702, 474] on link "Next" at bounding box center [673, 492] width 69 height 36
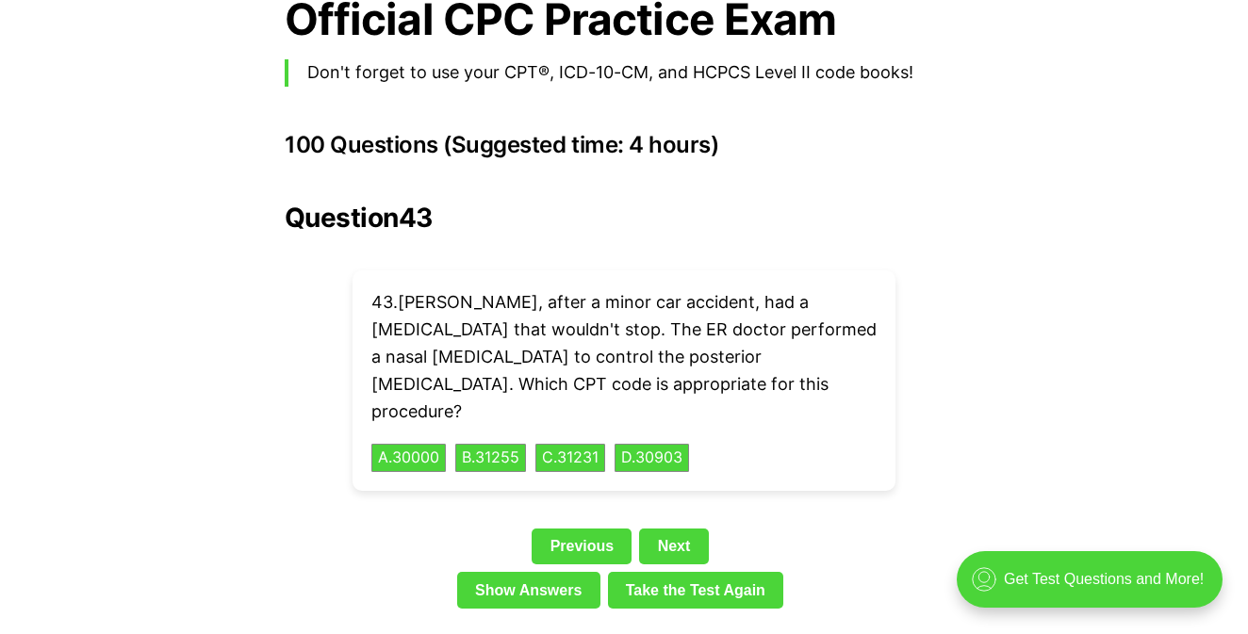
click at [694, 470] on div "Question 43 43 . [PERSON_NAME], after a minor car accident, had a [MEDICAL_DATA…" at bounding box center [624, 410] width 678 height 414
click at [694, 469] on div "Question 43 43 . [PERSON_NAME], after a minor car accident, had a [MEDICAL_DATA…" at bounding box center [624, 410] width 678 height 414
click at [696, 529] on link "Next" at bounding box center [673, 547] width 69 height 36
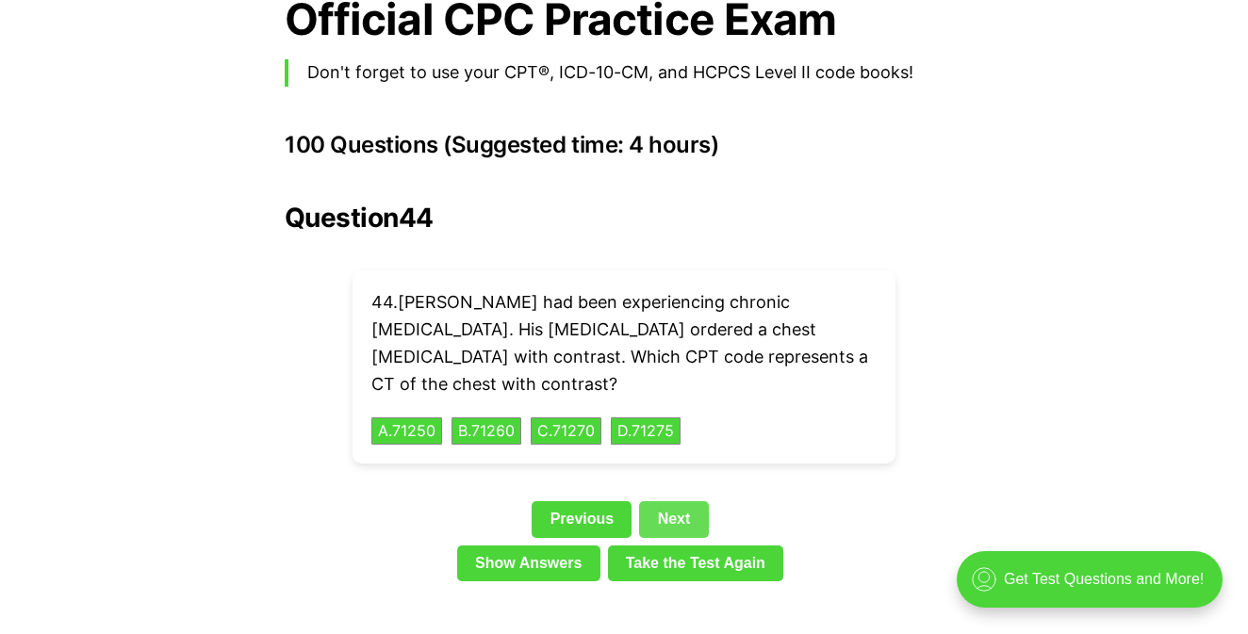
click at [696, 501] on link "Next" at bounding box center [673, 519] width 69 height 36
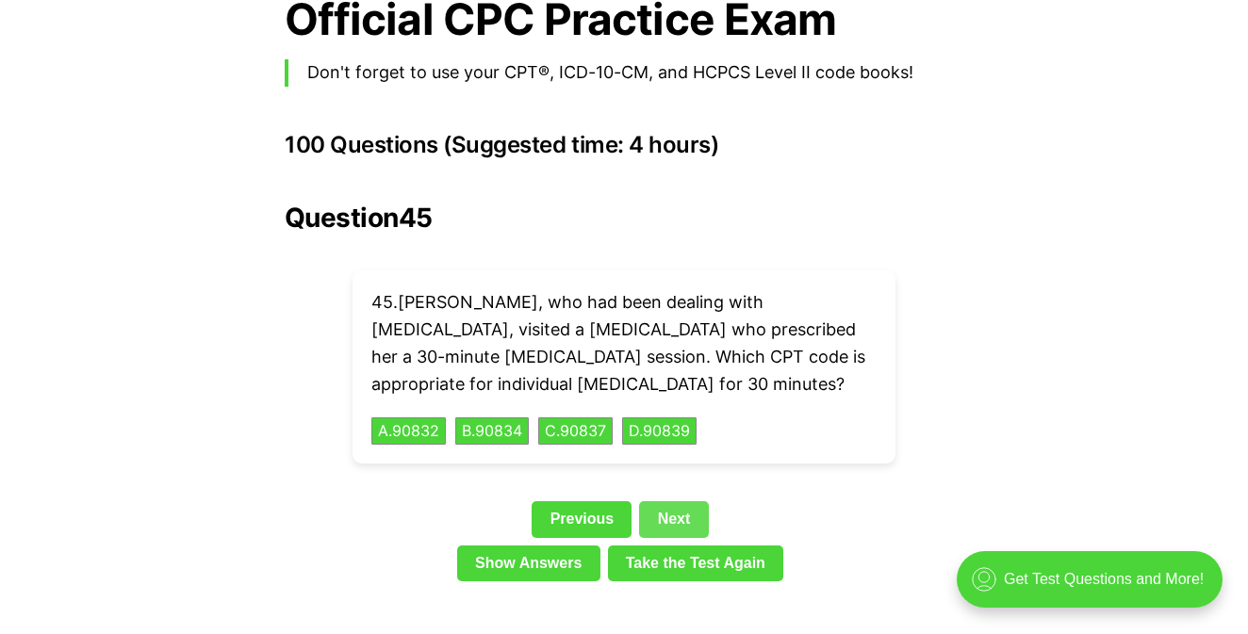
click at [696, 501] on link "Next" at bounding box center [673, 519] width 69 height 36
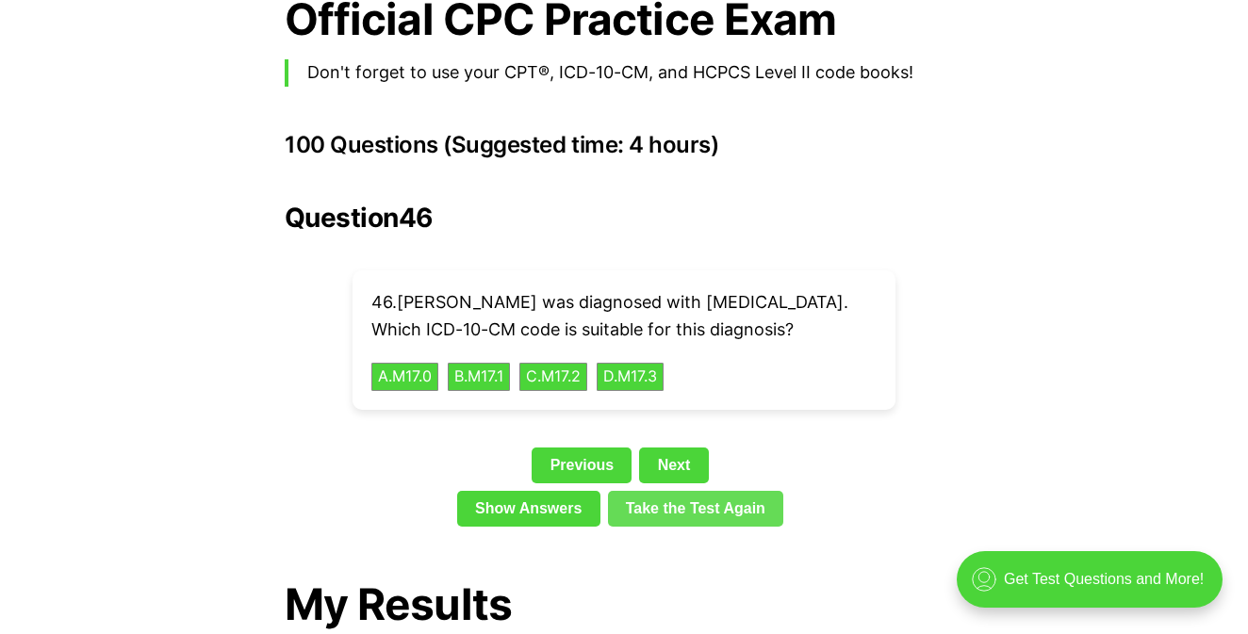
click at [697, 491] on link "Take the Test Again" at bounding box center [696, 509] width 176 height 36
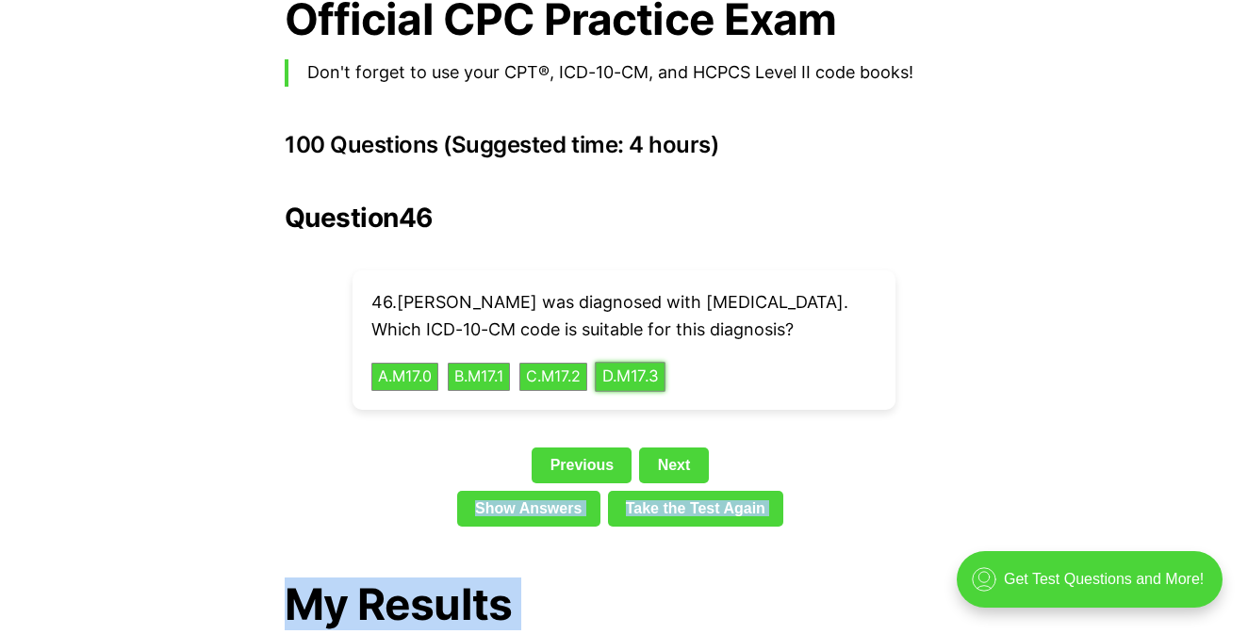
click at [665, 362] on button "D . M17.3" at bounding box center [630, 376] width 71 height 29
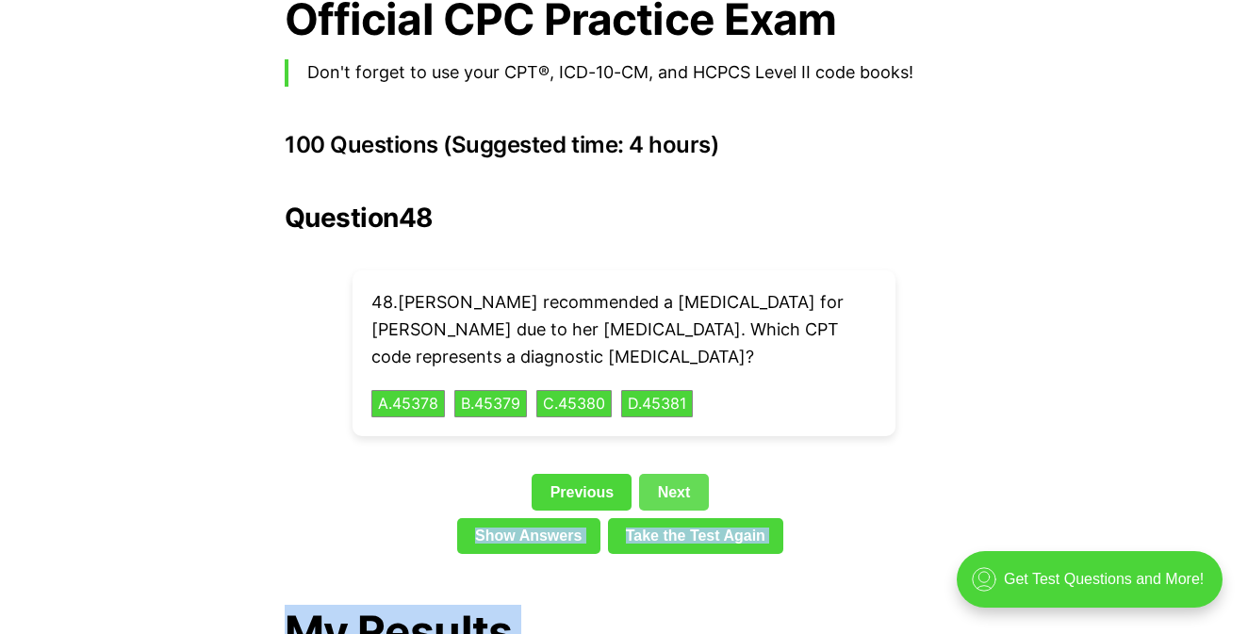
click at [695, 474] on link "Next" at bounding box center [673, 492] width 69 height 36
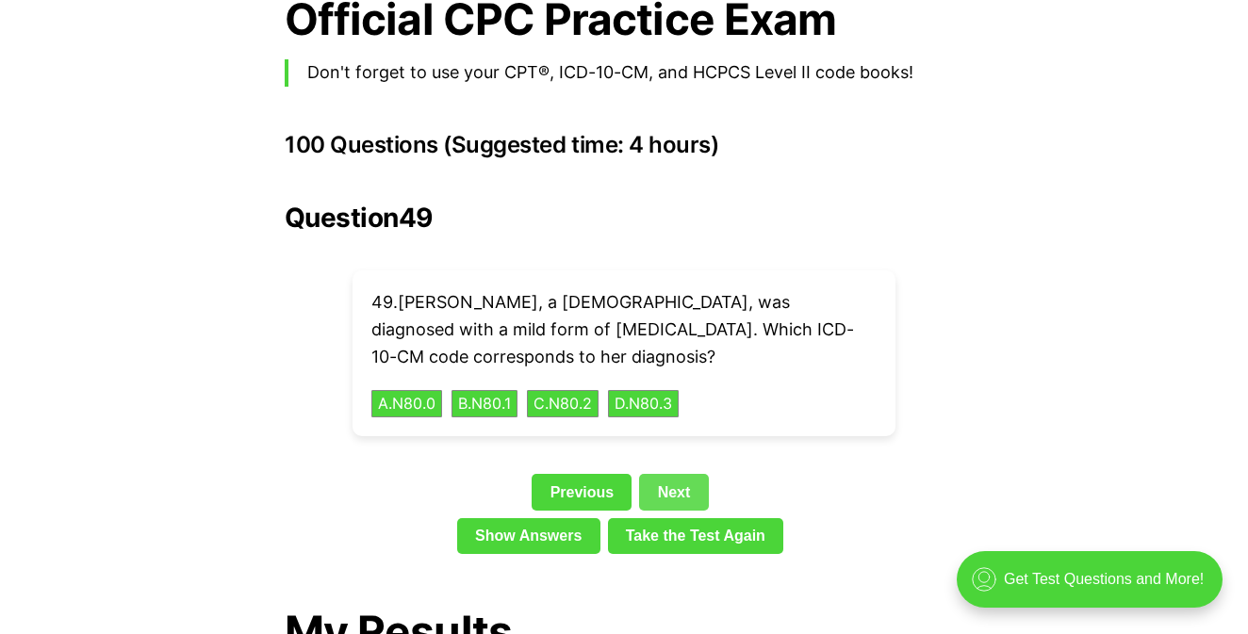
click at [695, 474] on link "Next" at bounding box center [673, 492] width 69 height 36
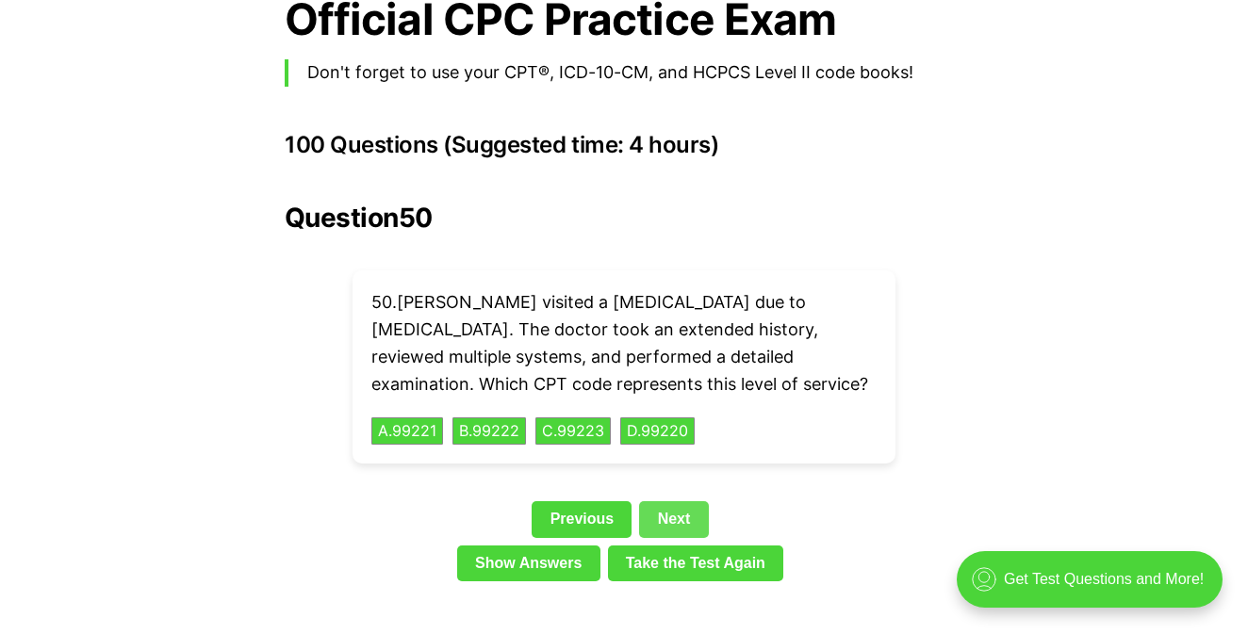
click at [691, 501] on link "Next" at bounding box center [673, 519] width 69 height 36
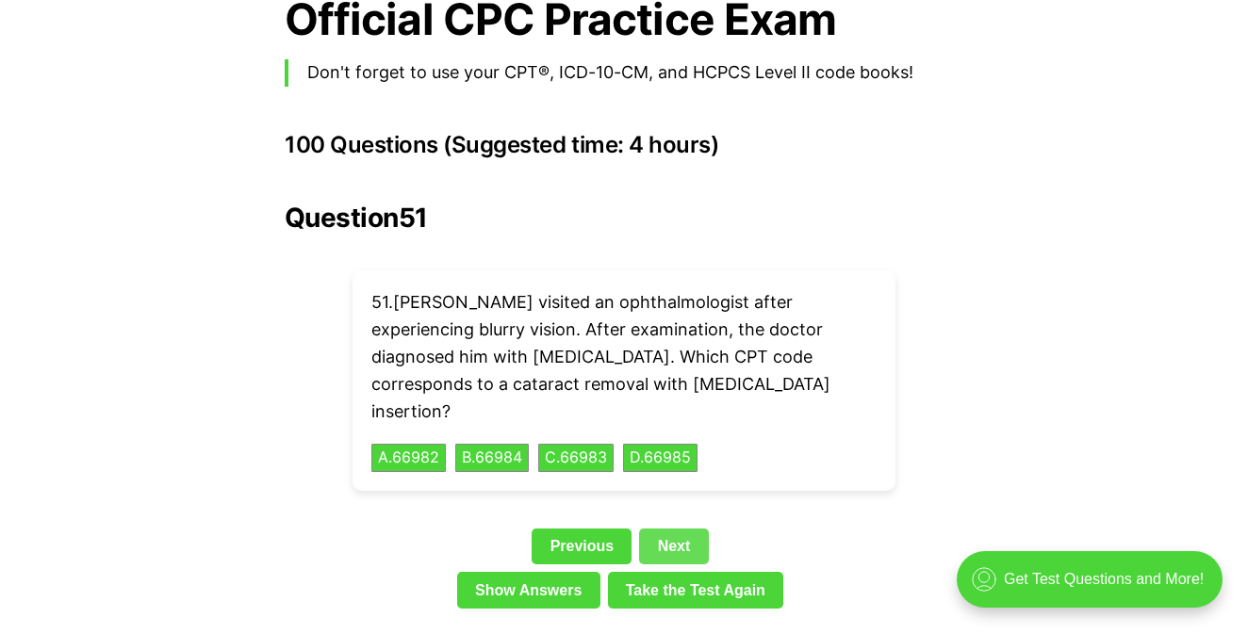
click at [691, 529] on link "Next" at bounding box center [673, 547] width 69 height 36
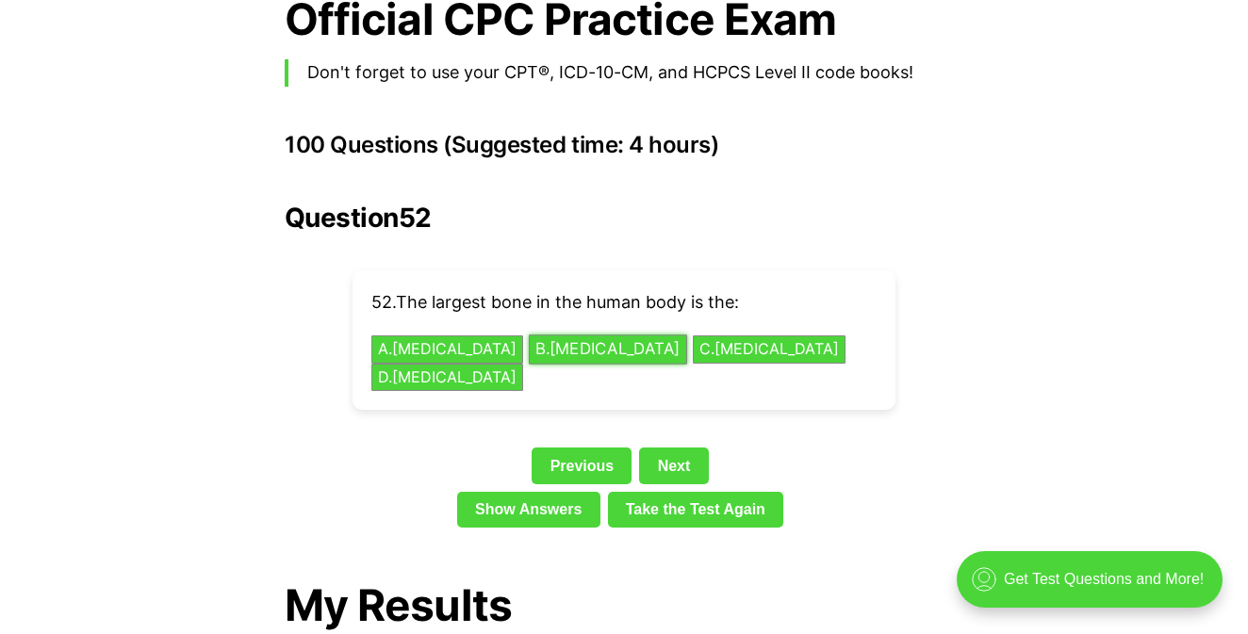
click at [544, 335] on button "B . [MEDICAL_DATA]" at bounding box center [608, 349] width 158 height 29
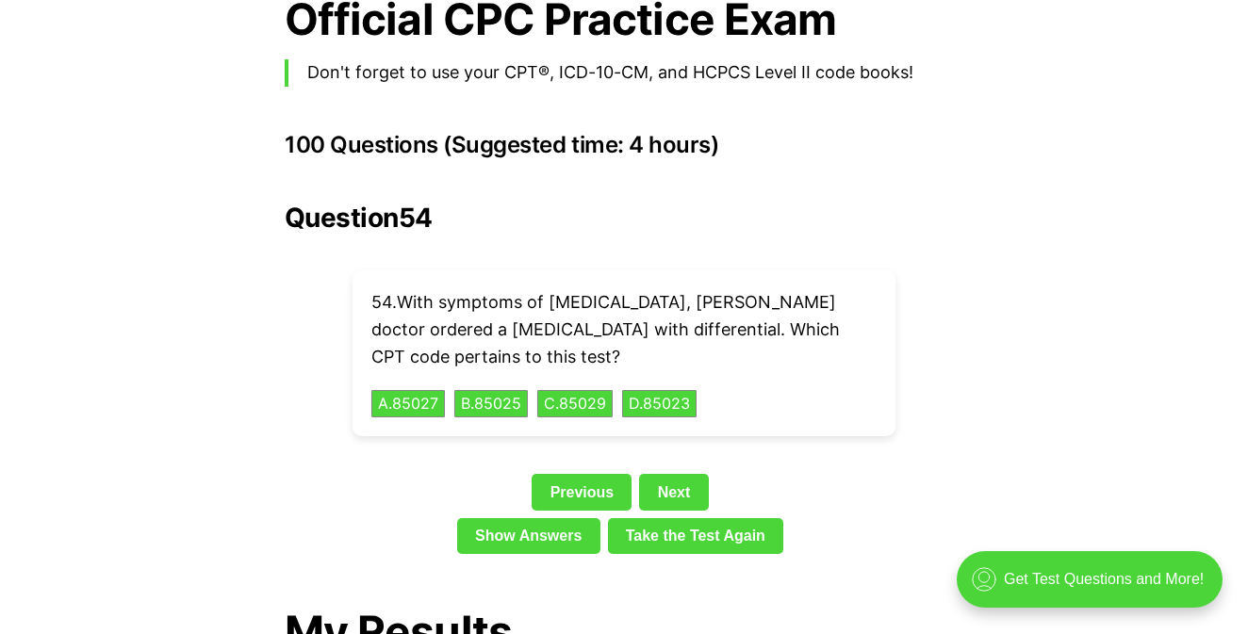
click at [677, 443] on div "Question 54 54 . With symptoms of [MEDICAL_DATA], [PERSON_NAME] doctor ordered …" at bounding box center [624, 382] width 678 height 359
click at [704, 474] on link "Next" at bounding box center [673, 492] width 69 height 36
click at [704, 467] on div "Question 54 54 . With symptoms of [MEDICAL_DATA], [PERSON_NAME] doctor ordered …" at bounding box center [624, 382] width 678 height 359
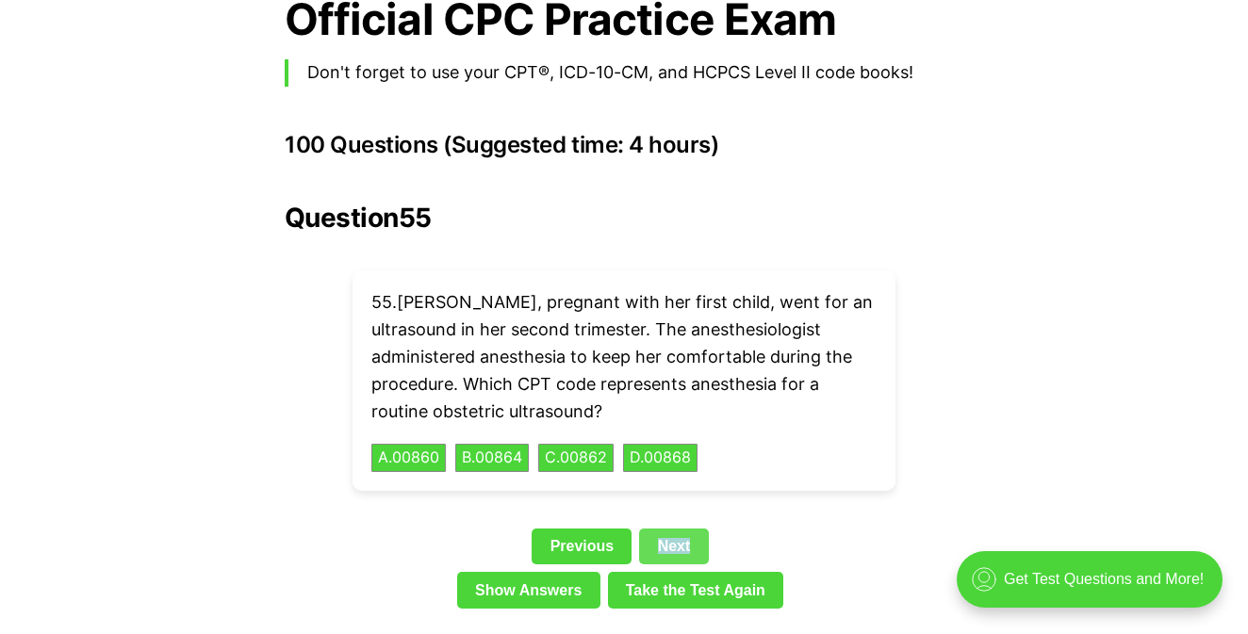
click at [699, 529] on link "Next" at bounding box center [673, 547] width 69 height 36
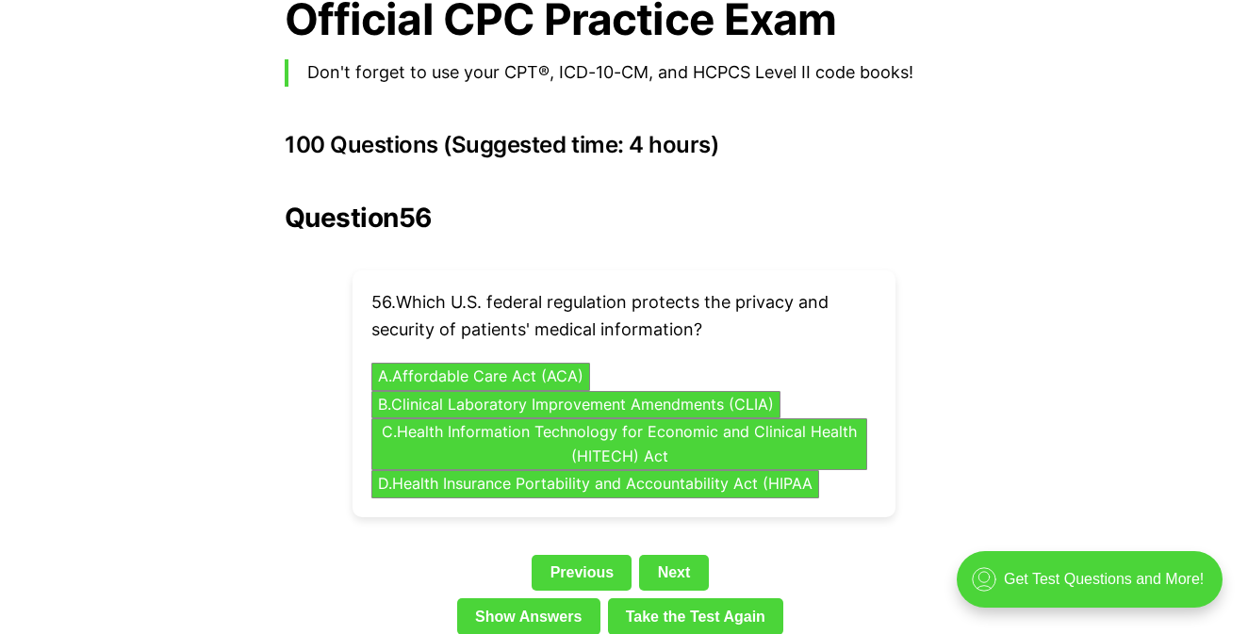
drag, startPoint x: 990, startPoint y: 390, endPoint x: 1073, endPoint y: 430, distance: 91.9
click at [766, 470] on button "D . Health Insurance Portability and Accountability Act (HIPAA" at bounding box center [595, 484] width 470 height 29
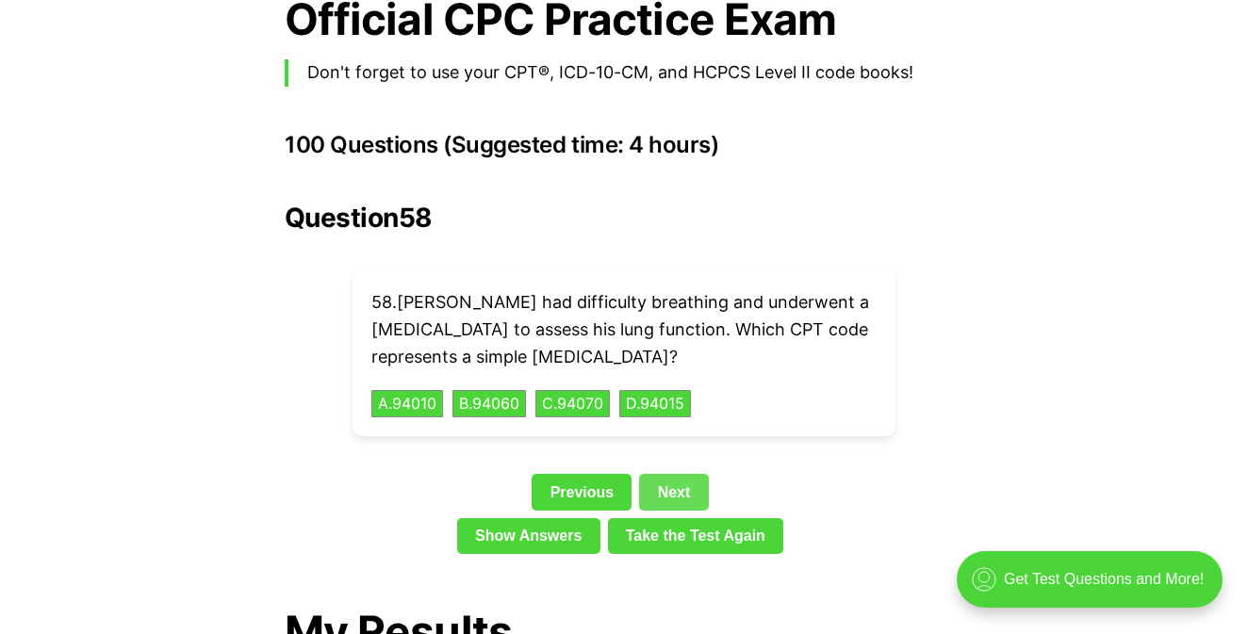
click at [694, 474] on link "Next" at bounding box center [673, 492] width 69 height 36
click at [694, 465] on div "Question 58 58 . [PERSON_NAME] had difficulty breathing and underwent a [MEDICA…" at bounding box center [624, 382] width 678 height 359
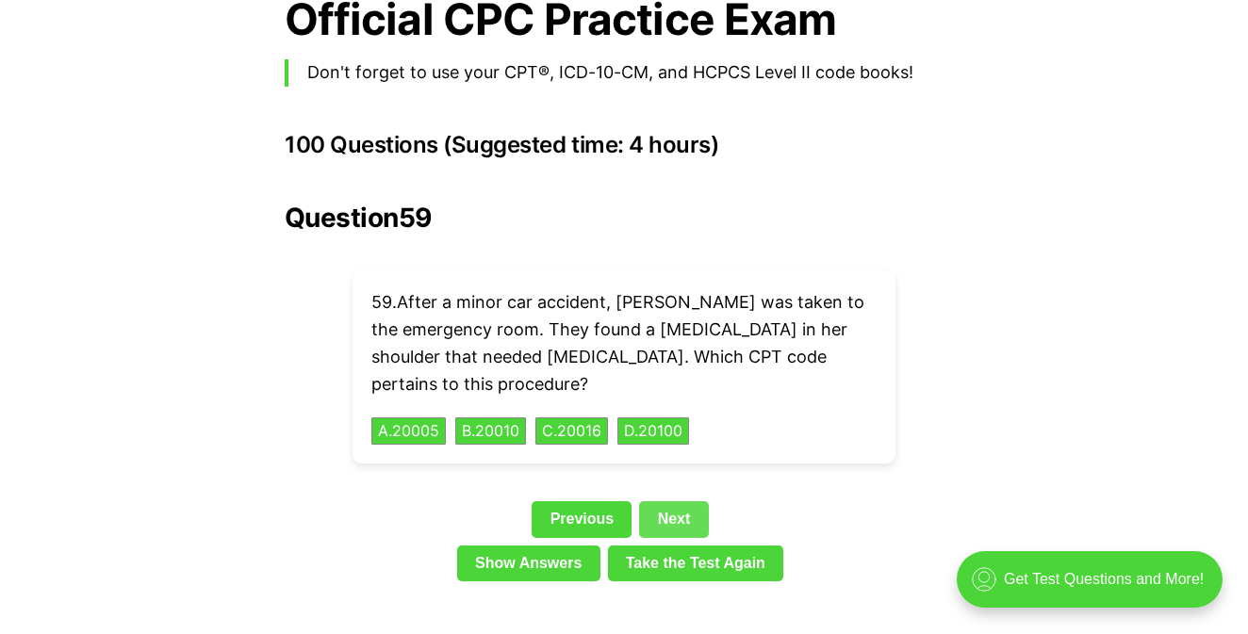
click at [694, 465] on div "Question 59 59 . After a minor car accident, [PERSON_NAME] was taken to the eme…" at bounding box center [624, 396] width 678 height 386
click at [702, 501] on link "Next" at bounding box center [673, 519] width 69 height 36
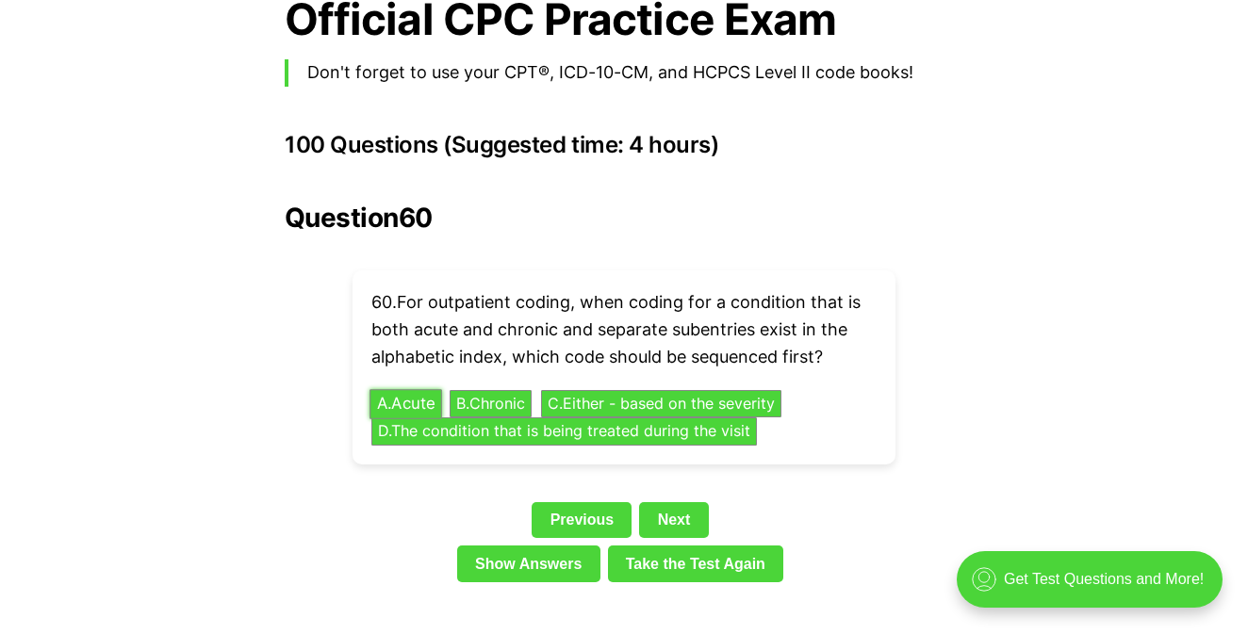
click at [432, 389] on button "A . Acute" at bounding box center [405, 403] width 73 height 29
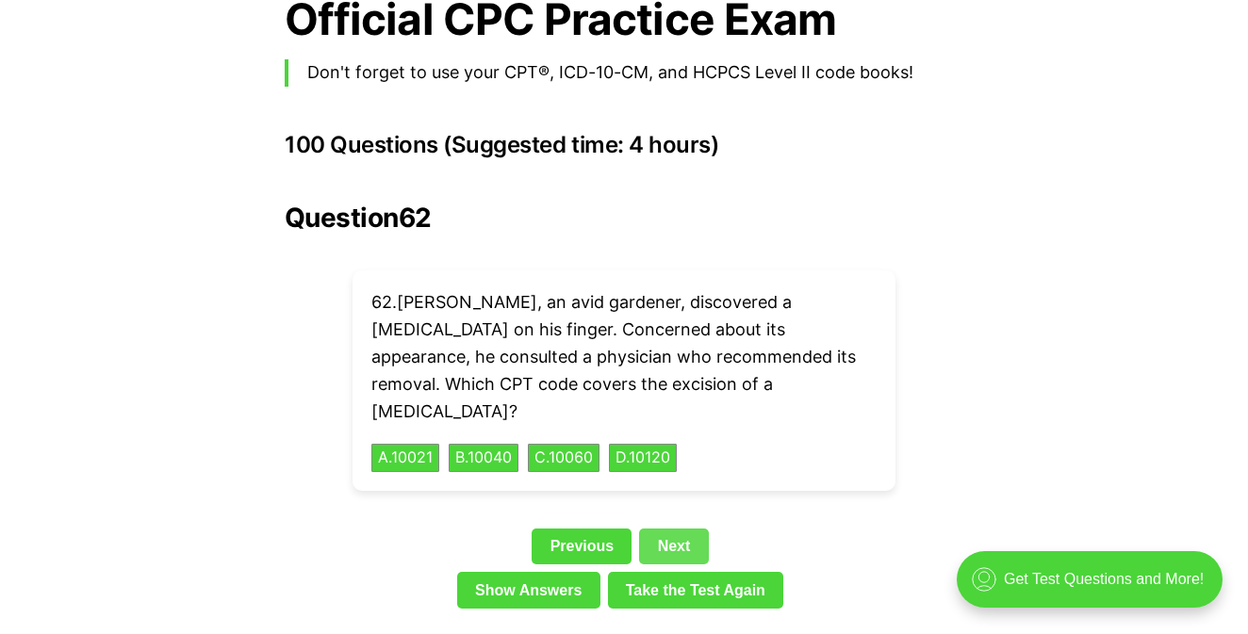
click at [703, 529] on link "Next" at bounding box center [673, 547] width 69 height 36
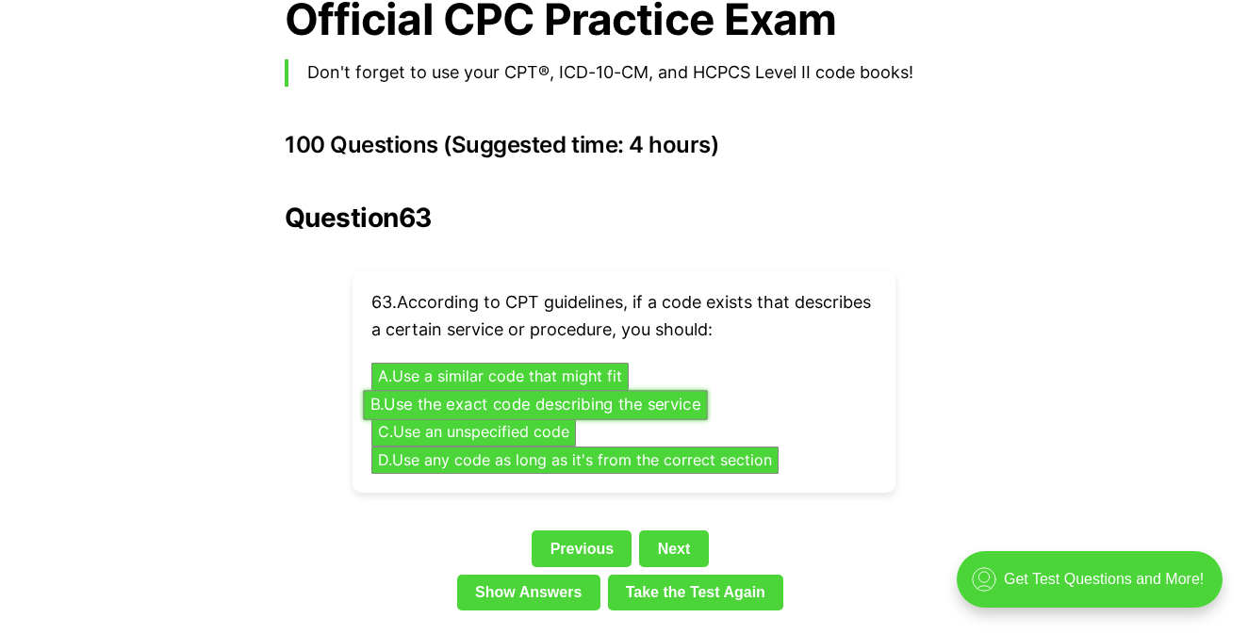
click at [633, 390] on button "B . Use the exact code describing the service" at bounding box center [535, 404] width 344 height 29
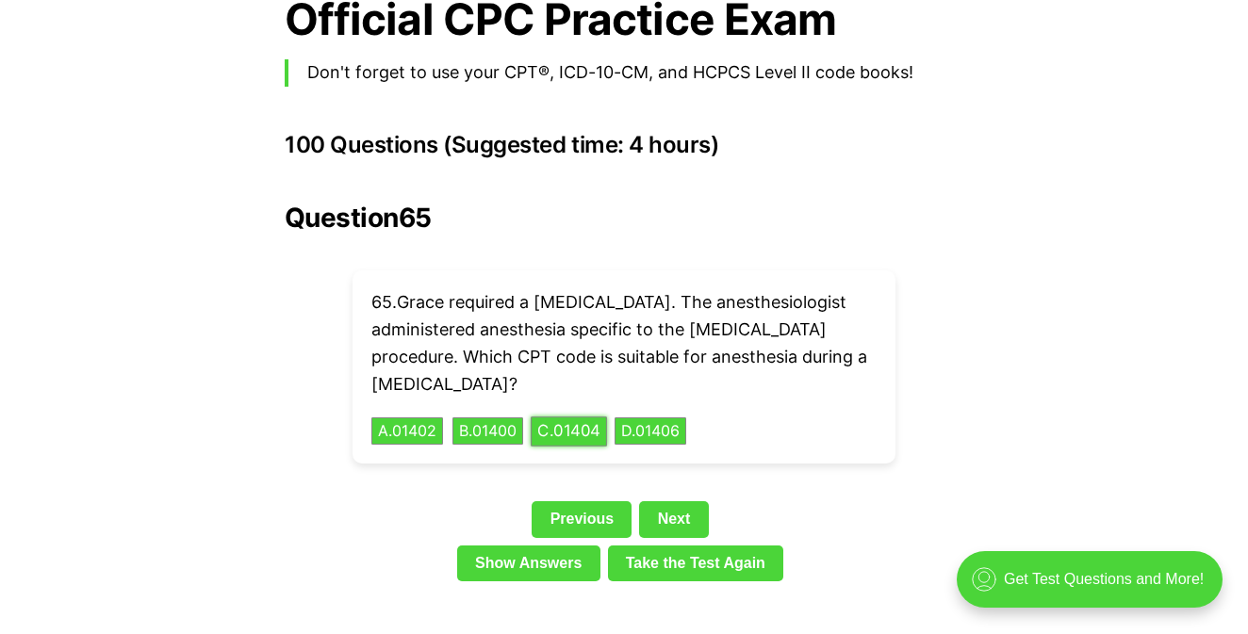
click at [578, 416] on button "C . 01404" at bounding box center [568, 430] width 76 height 29
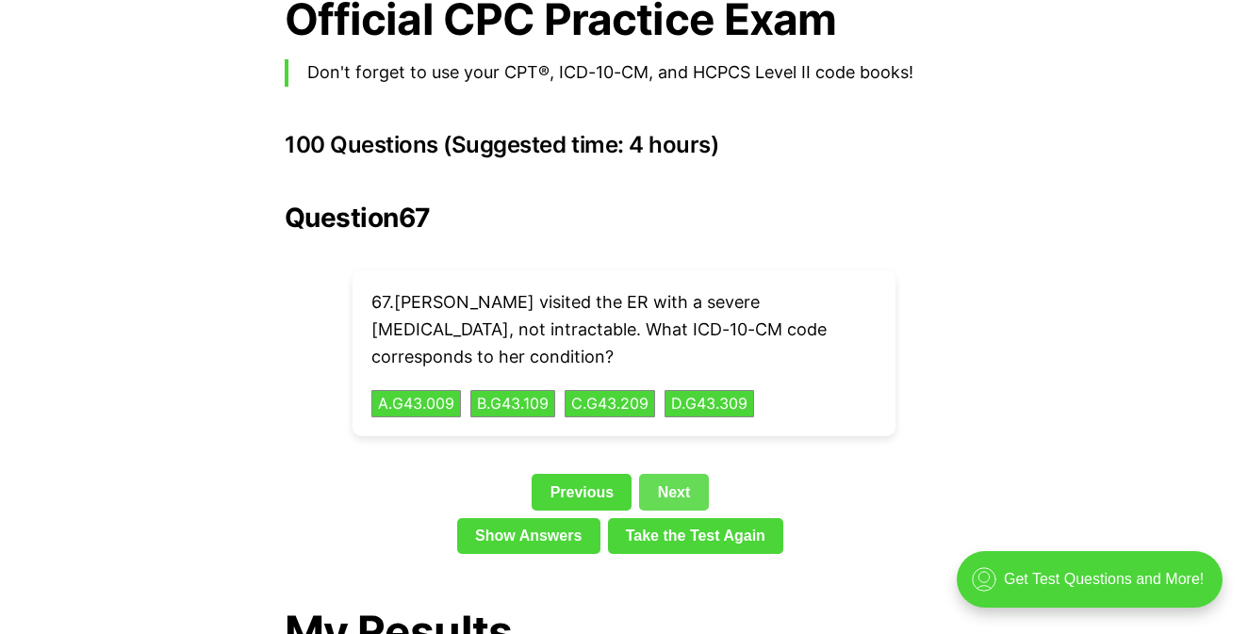
click at [673, 478] on link "Next" at bounding box center [673, 492] width 69 height 36
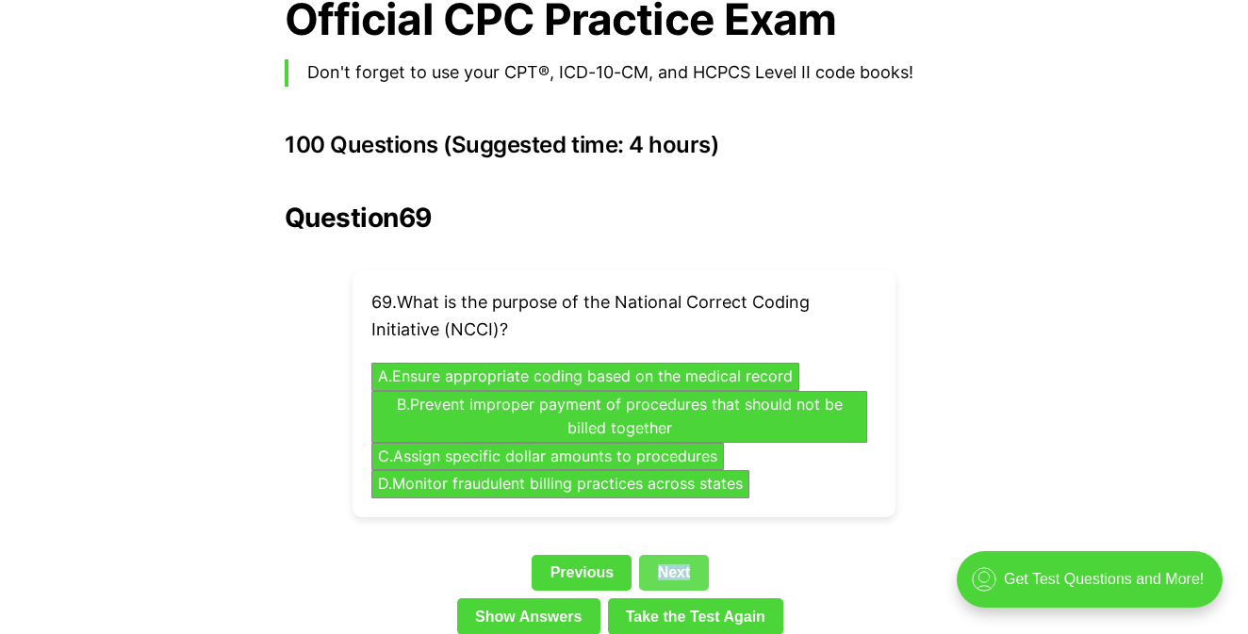
click at [701, 555] on link "Next" at bounding box center [673, 573] width 69 height 36
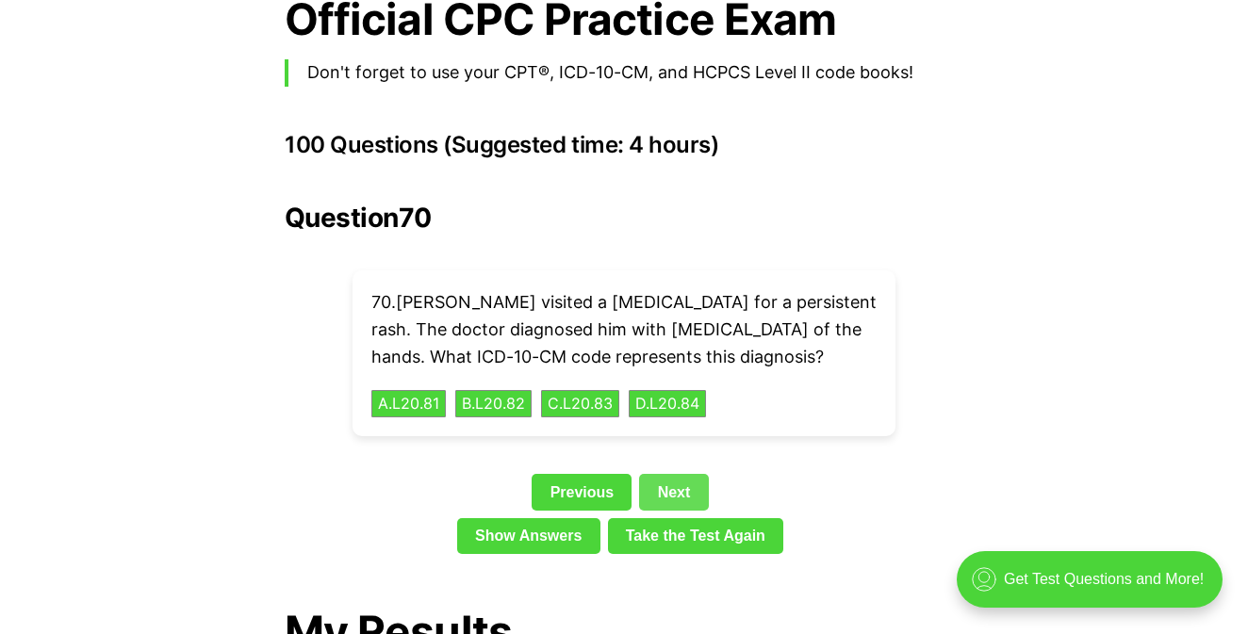
click at [696, 474] on link "Next" at bounding box center [673, 492] width 69 height 36
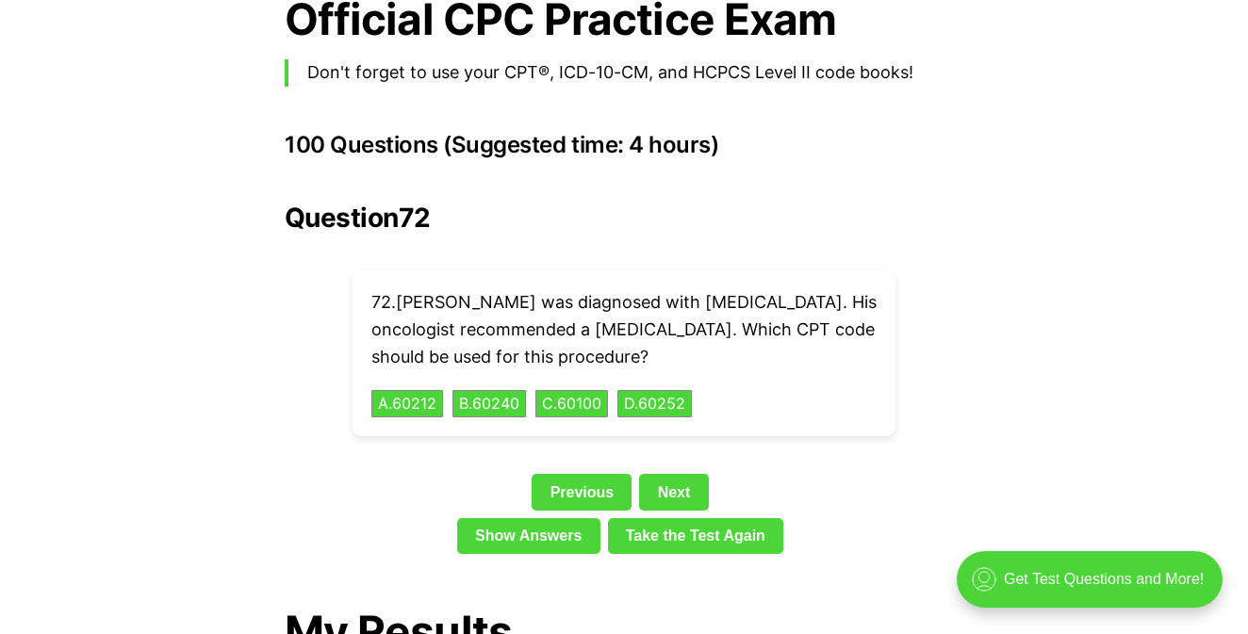
click at [694, 474] on link "Next" at bounding box center [673, 492] width 69 height 36
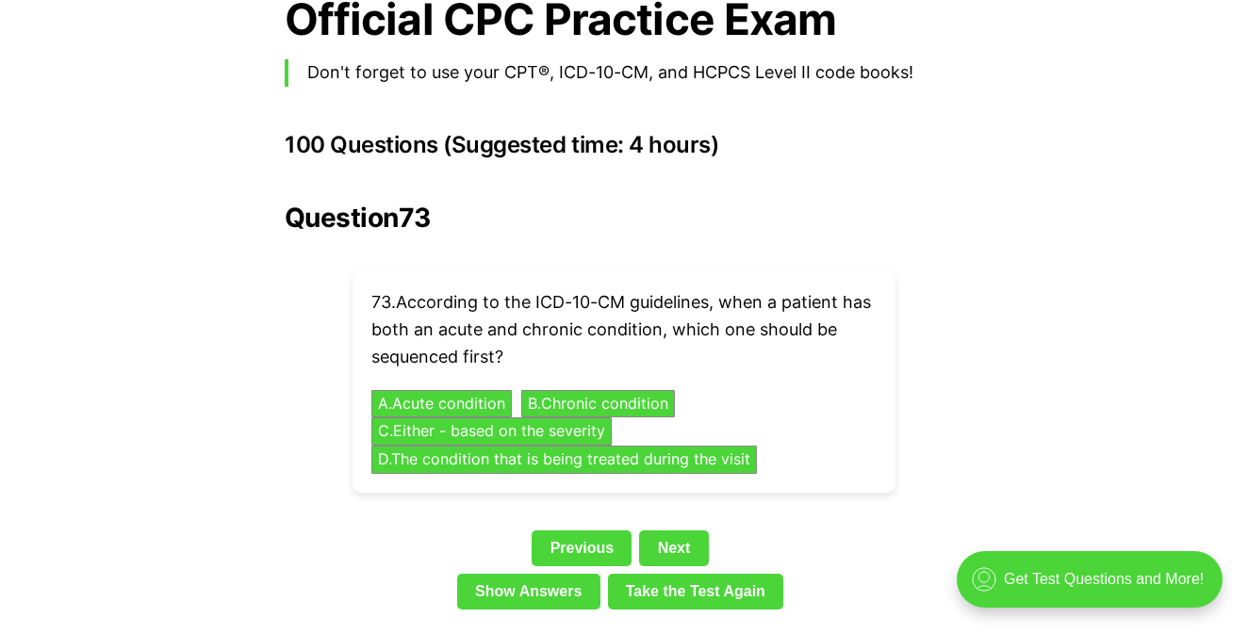
click at [694, 465] on div "Question 73 73 . According to the ICD-10-CM guidelines, when a patient has both…" at bounding box center [624, 410] width 678 height 415
click at [600, 417] on button "C . Either - based on the severity" at bounding box center [492, 431] width 253 height 29
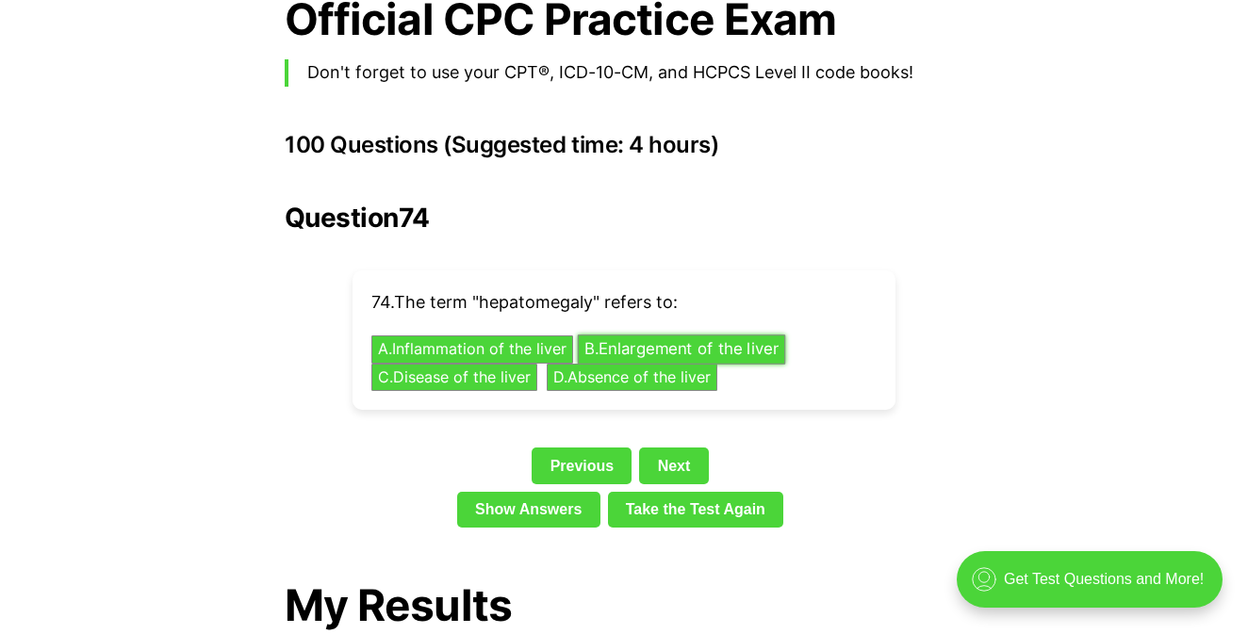
click at [670, 335] on button "B . Enlargement of the liver" at bounding box center [682, 349] width 208 height 29
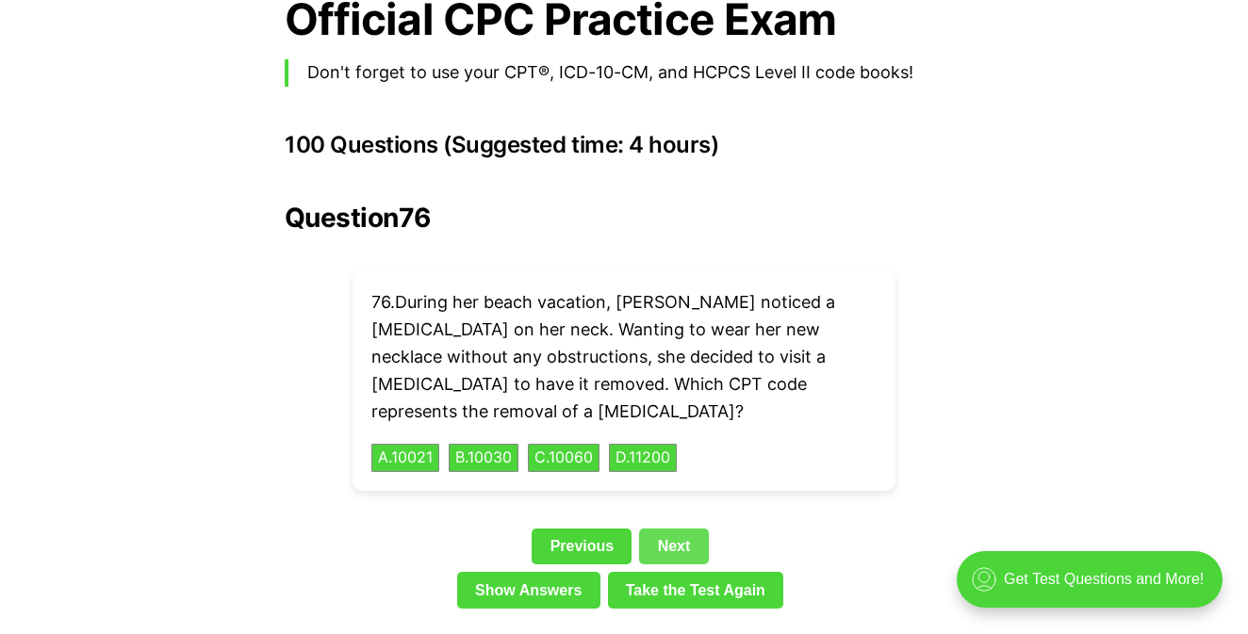
click at [694, 530] on link "Next" at bounding box center [673, 547] width 69 height 36
click at [694, 572] on div "Show Answers Take the Test Again" at bounding box center [624, 593] width 678 height 43
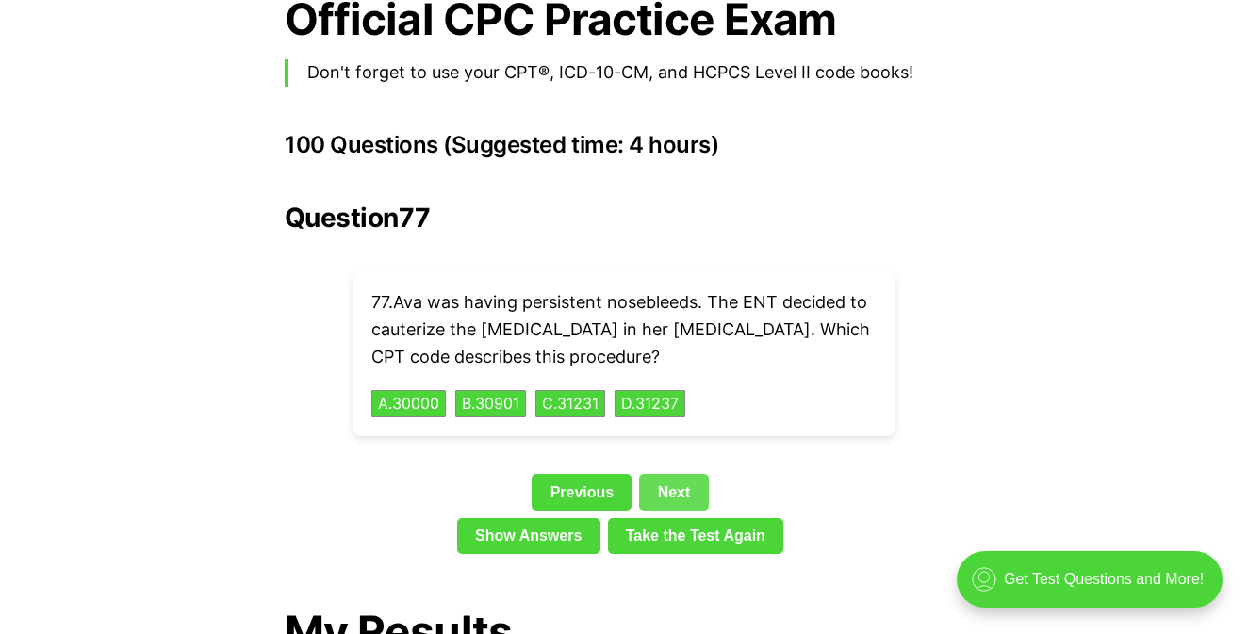
click at [680, 474] on link "Next" at bounding box center [673, 492] width 69 height 36
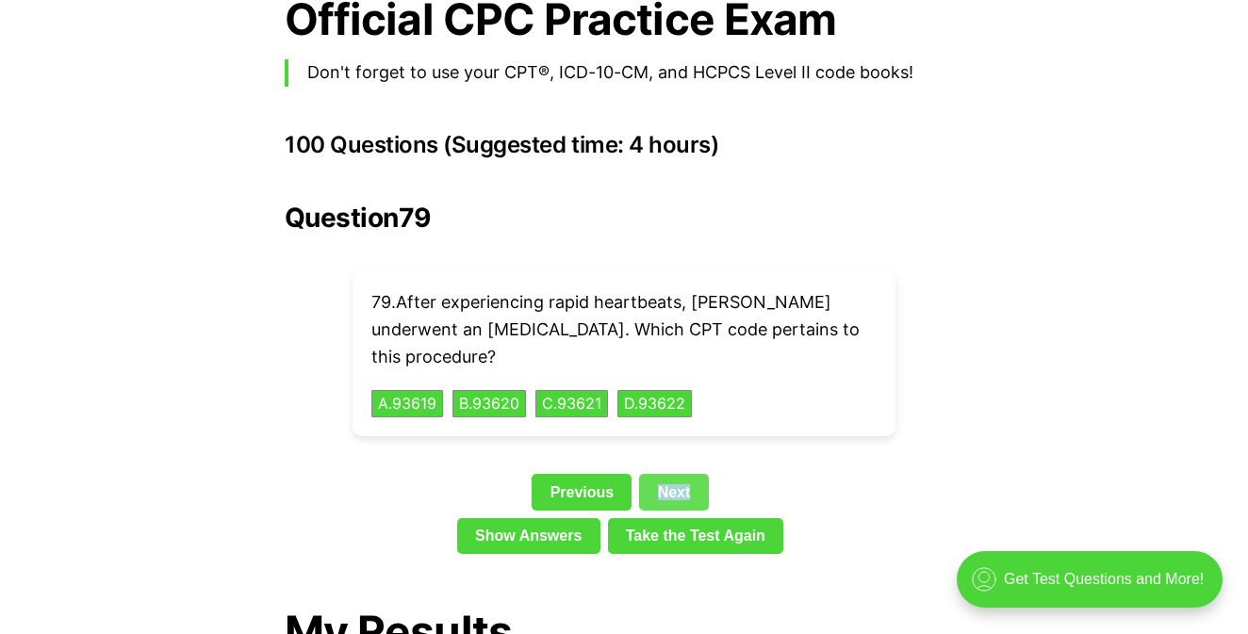
click at [704, 474] on link "Next" at bounding box center [673, 492] width 69 height 36
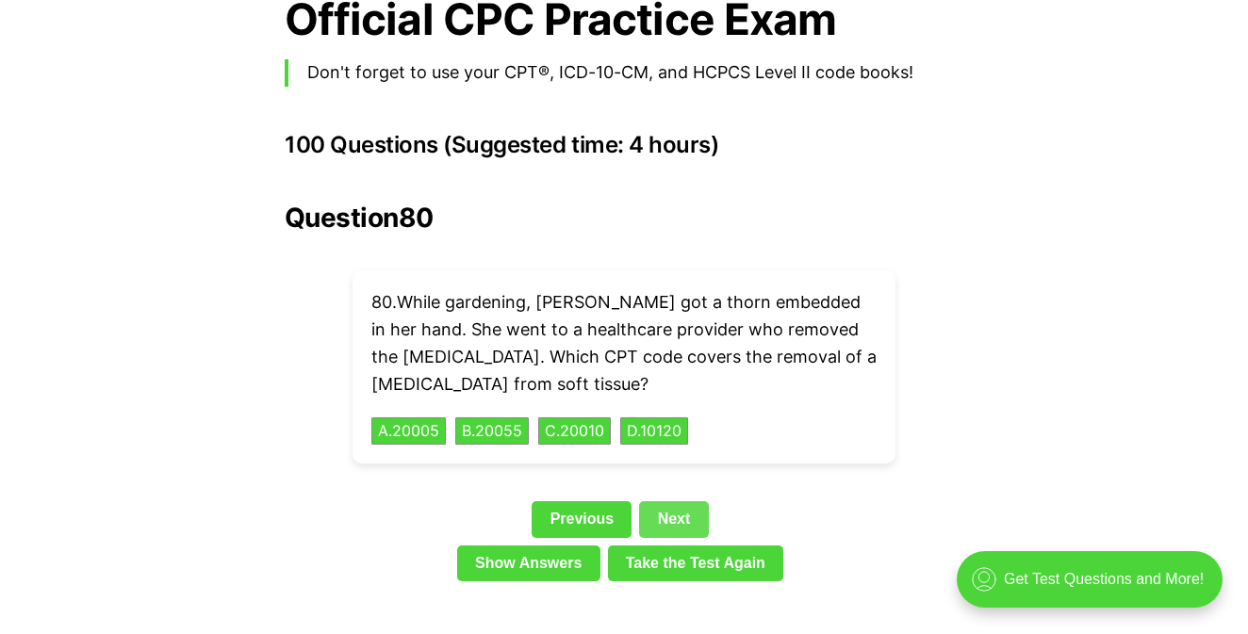
click at [693, 501] on link "Next" at bounding box center [673, 519] width 69 height 36
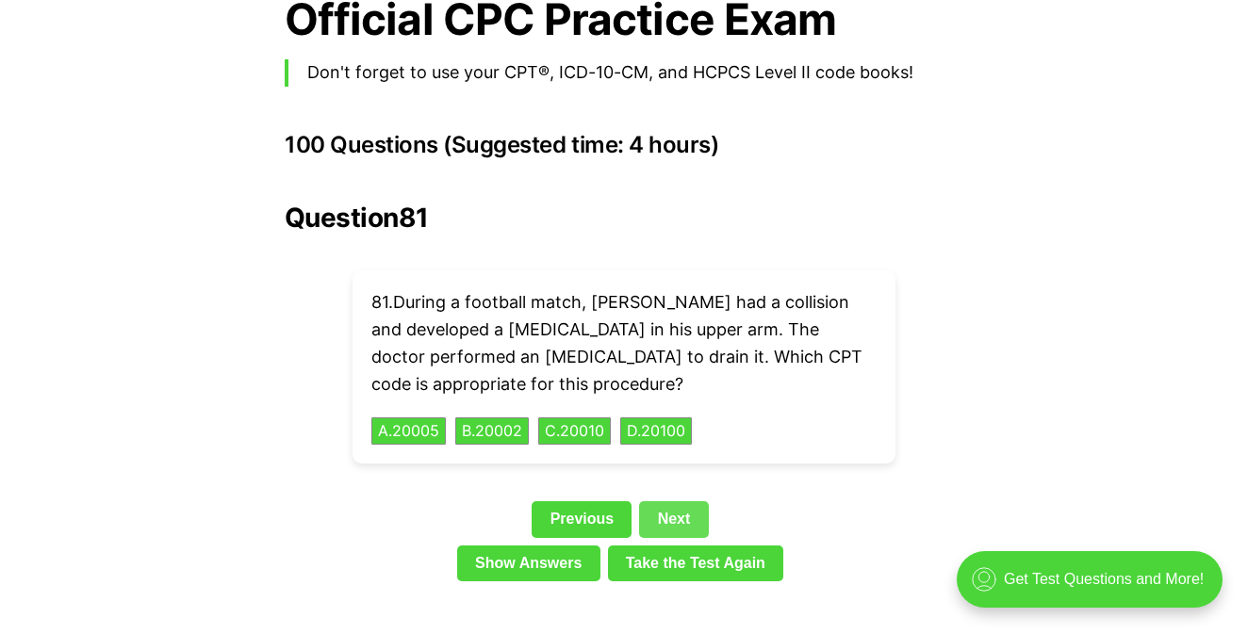
click at [693, 501] on link "Next" at bounding box center [673, 519] width 69 height 36
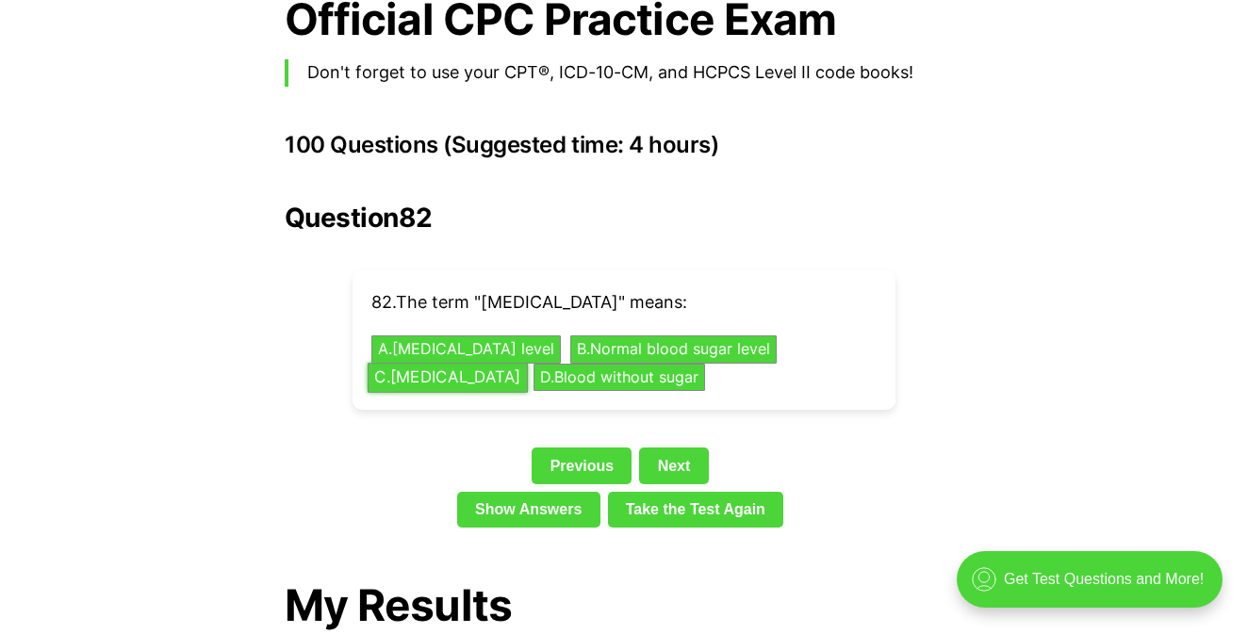
click at [528, 363] on button "C . [MEDICAL_DATA]" at bounding box center [447, 377] width 160 height 29
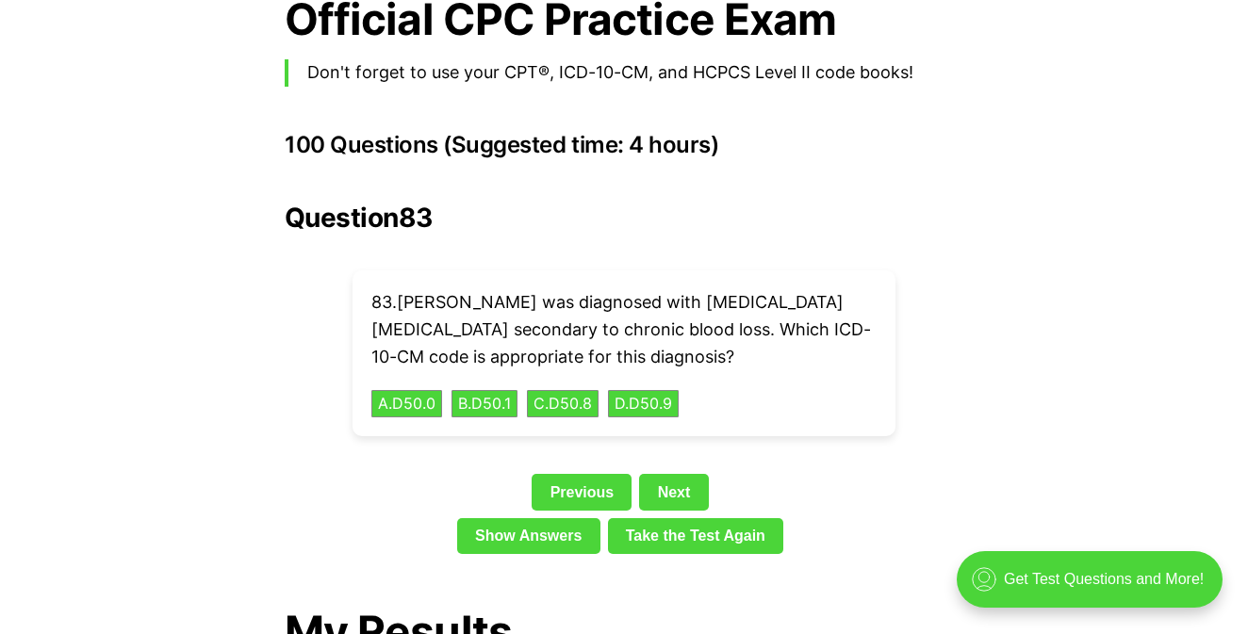
click at [695, 474] on link "Next" at bounding box center [673, 492] width 69 height 36
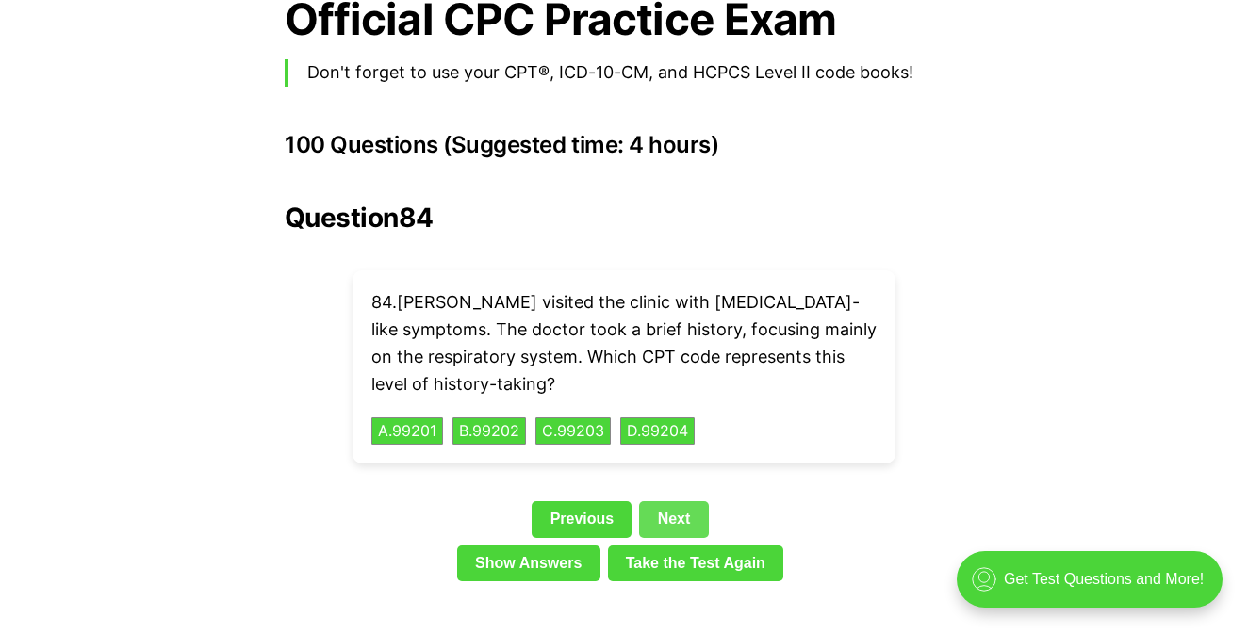
click at [682, 501] on link "Next" at bounding box center [673, 519] width 69 height 36
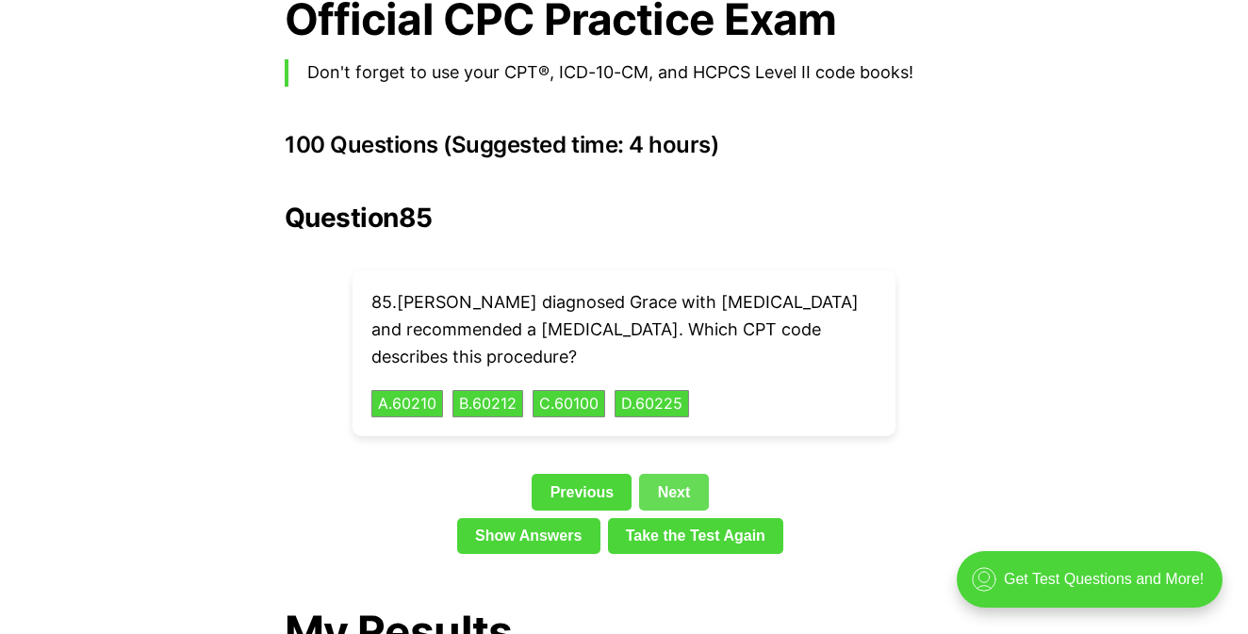
click at [695, 474] on link "Next" at bounding box center [673, 492] width 69 height 36
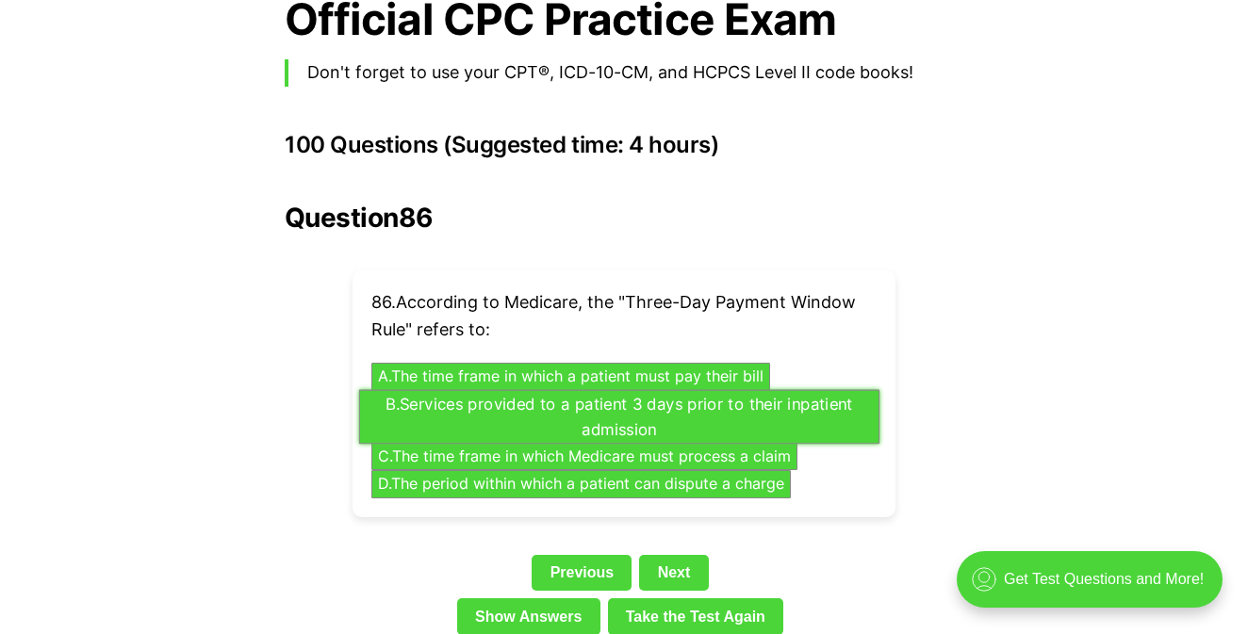
click at [715, 397] on button "B . Services provided to a patient 3 days prior to their inpatient admission" at bounding box center [619, 416] width 520 height 55
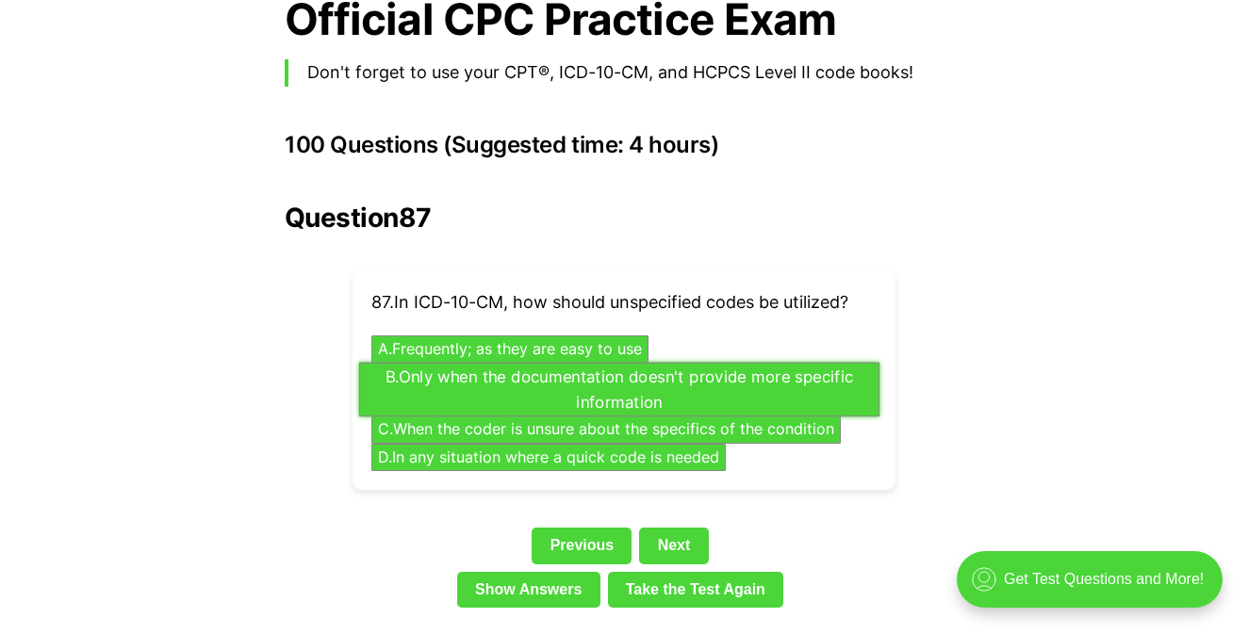
click at [701, 365] on button "B . Only when the documentation doesn't provide more specific information" at bounding box center [619, 389] width 520 height 55
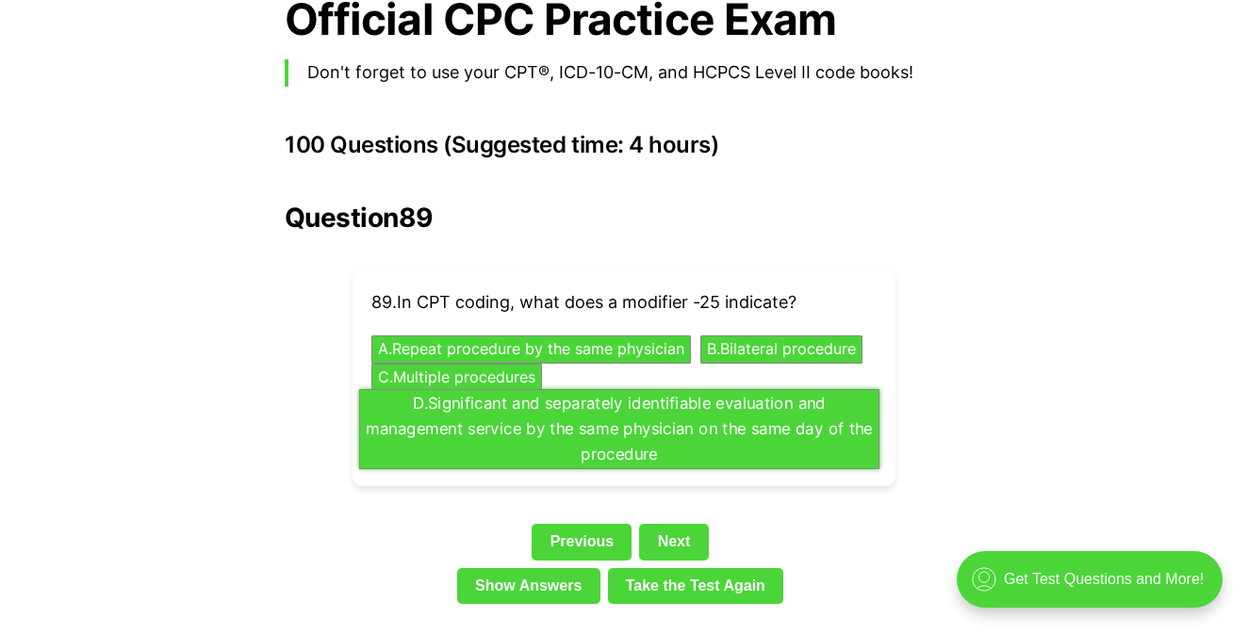
click at [780, 435] on div "89 . In CPT coding, what does a modifier -25 indicate? A . Repeat procedure by …" at bounding box center [623, 378] width 543 height 216
click at [773, 416] on button "D . Significant and separately identifiable evaluation and management service b…" at bounding box center [619, 429] width 520 height 80
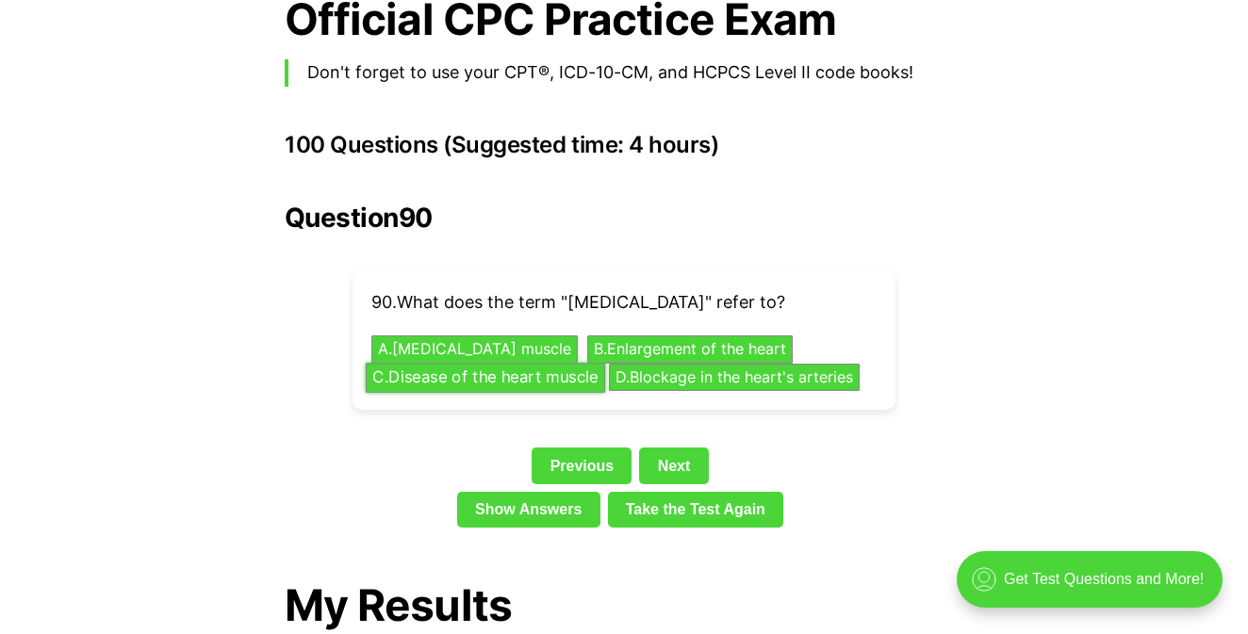
click at [579, 363] on button "C . Disease of the heart muscle" at bounding box center [485, 377] width 239 height 29
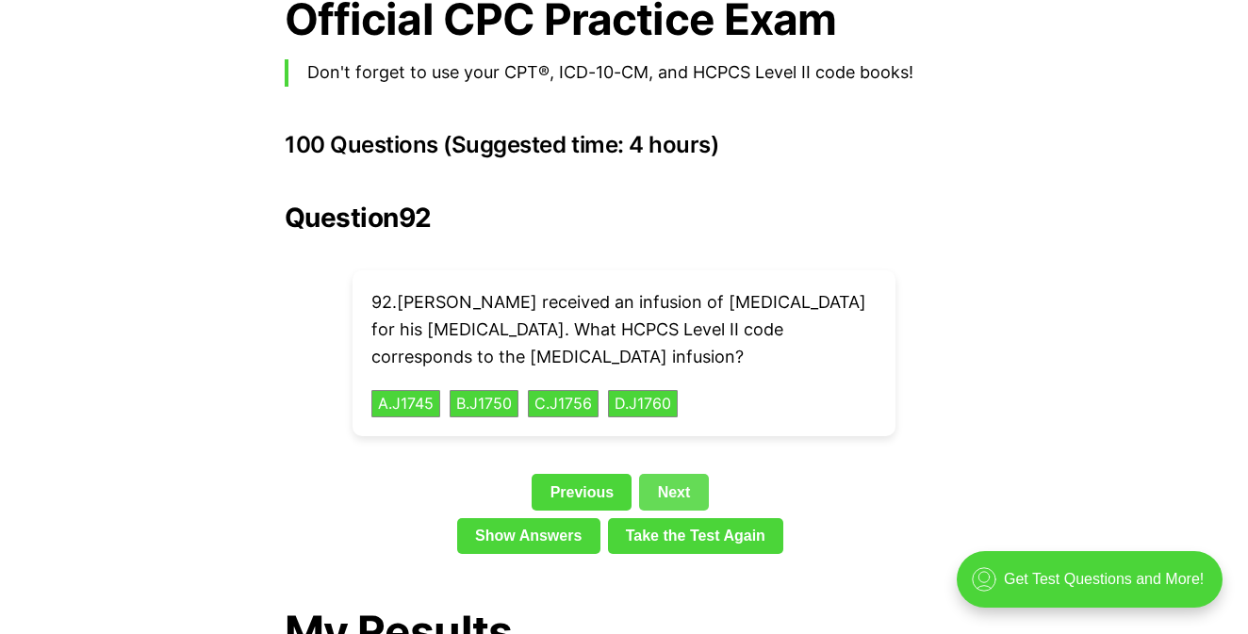
click at [674, 474] on link "Next" at bounding box center [673, 492] width 69 height 36
click at [674, 465] on div "Question 92 92 . [PERSON_NAME] received an infusion of [MEDICAL_DATA] for his […" at bounding box center [624, 382] width 678 height 359
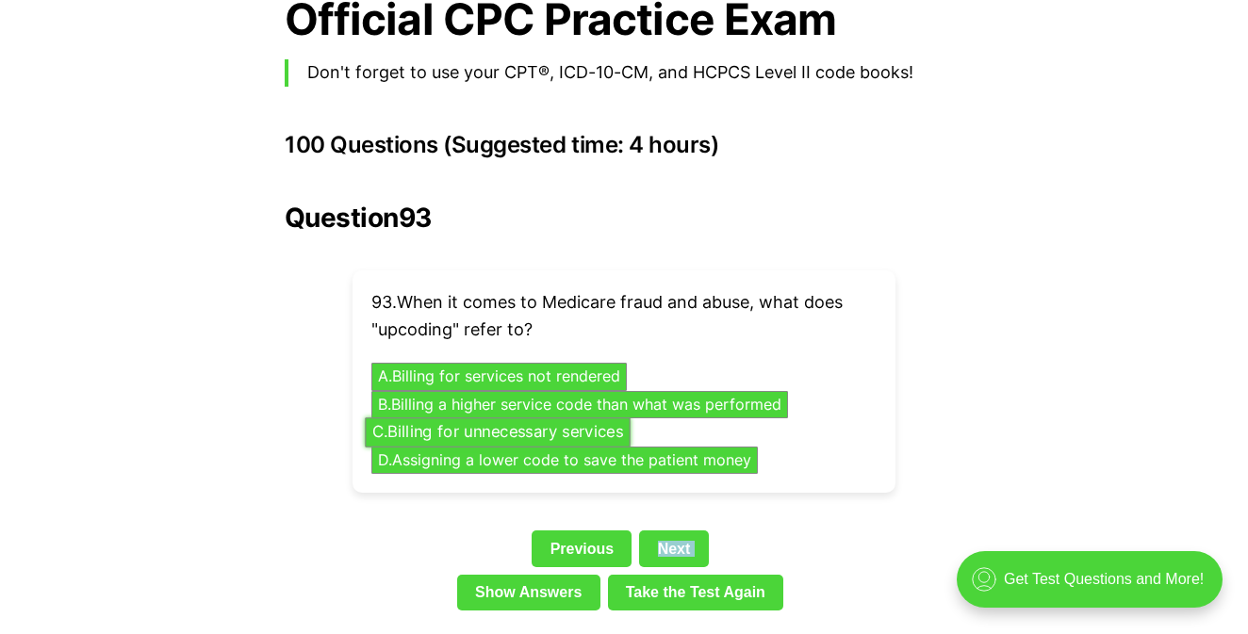
click at [598, 417] on button "C . Billing for unnecessary services" at bounding box center [497, 431] width 265 height 29
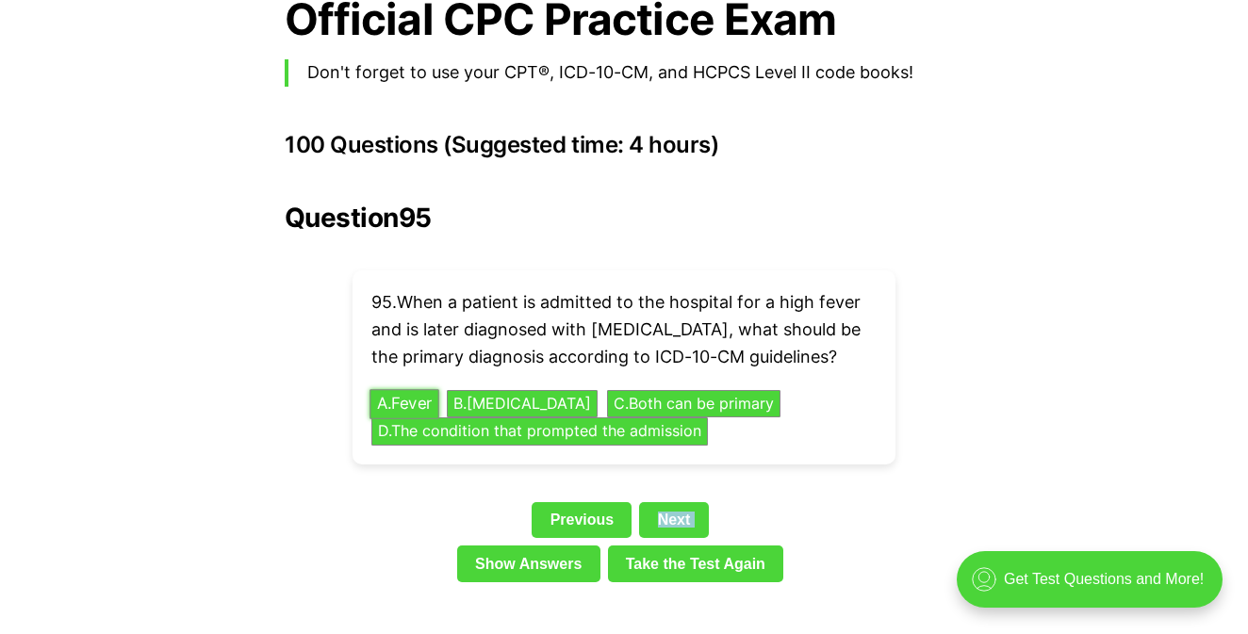
click at [424, 389] on button "A . Fever" at bounding box center [404, 403] width 70 height 29
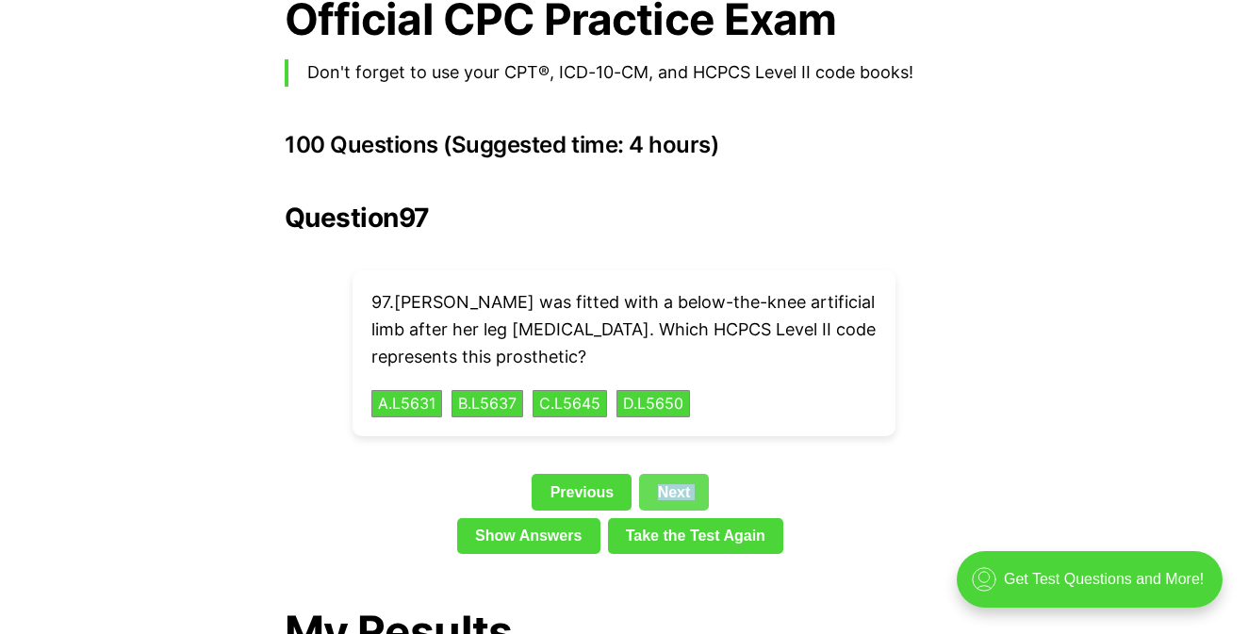
click at [700, 474] on link "Next" at bounding box center [673, 492] width 69 height 36
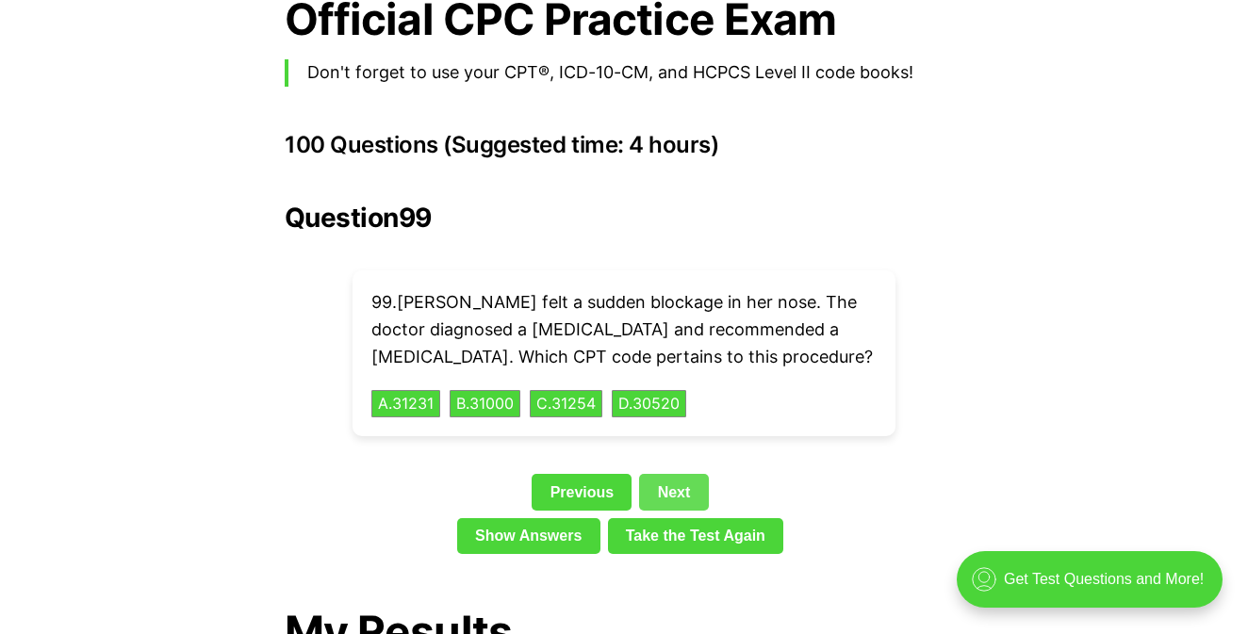
click at [700, 474] on link "Next" at bounding box center [673, 492] width 69 height 36
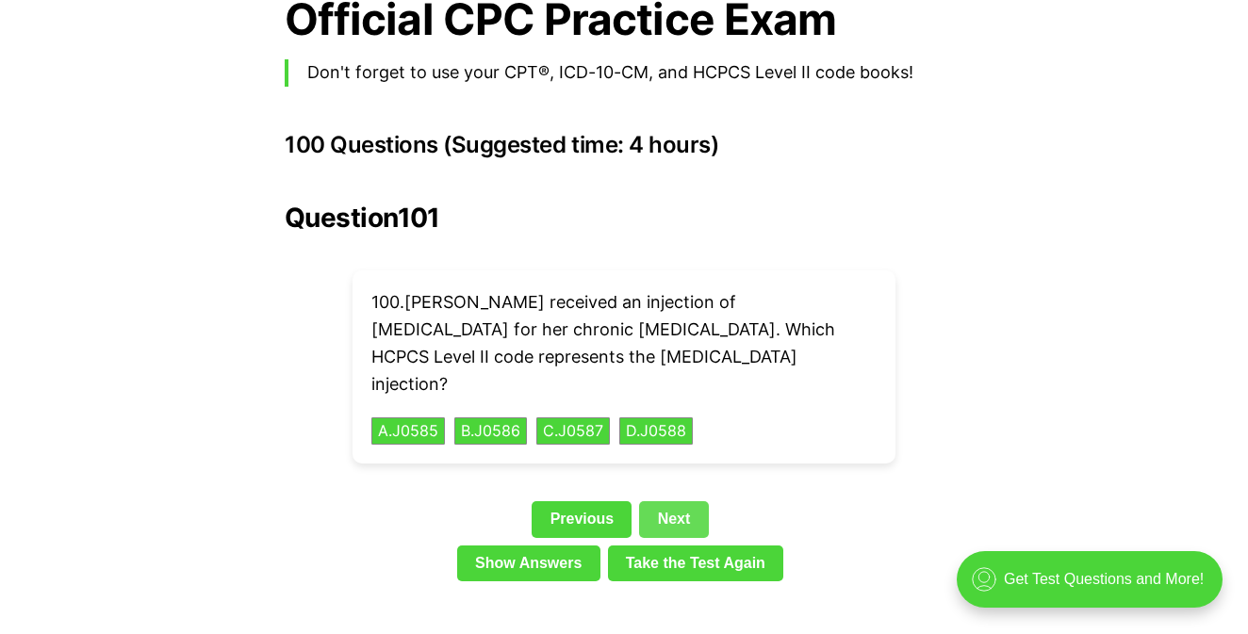
click at [693, 501] on link "Next" at bounding box center [673, 519] width 69 height 36
click at [590, 546] on link "Show Answers" at bounding box center [528, 564] width 143 height 36
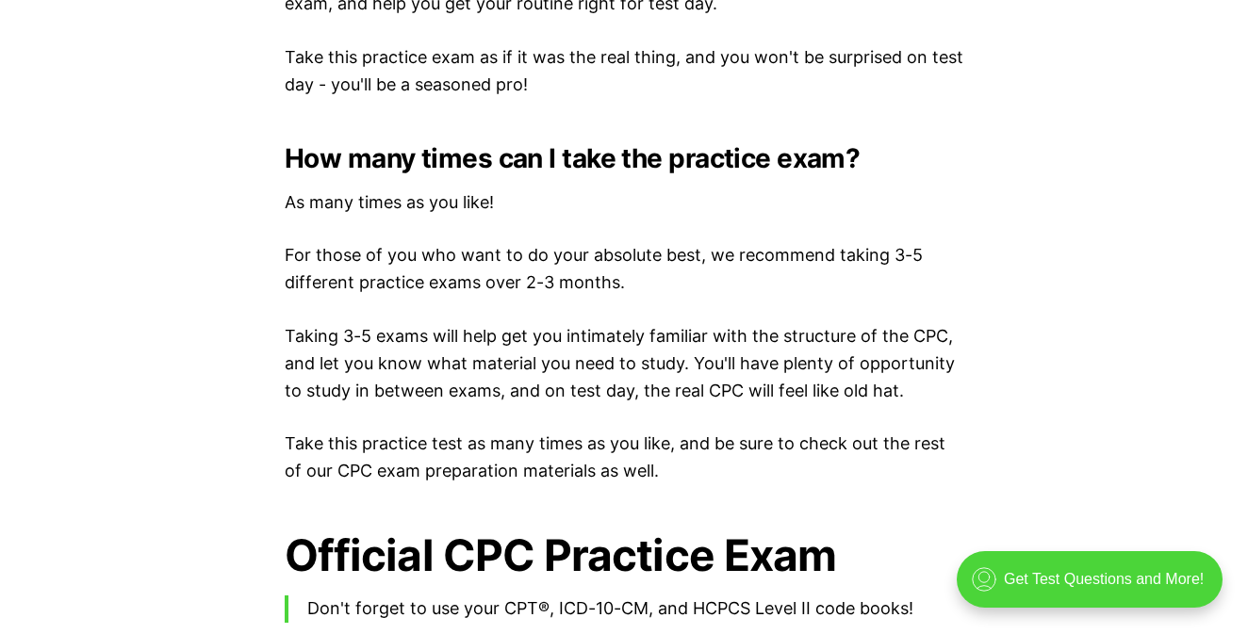
scroll to position [3608, 0]
